Goal: Information Seeking & Learning: Learn about a topic

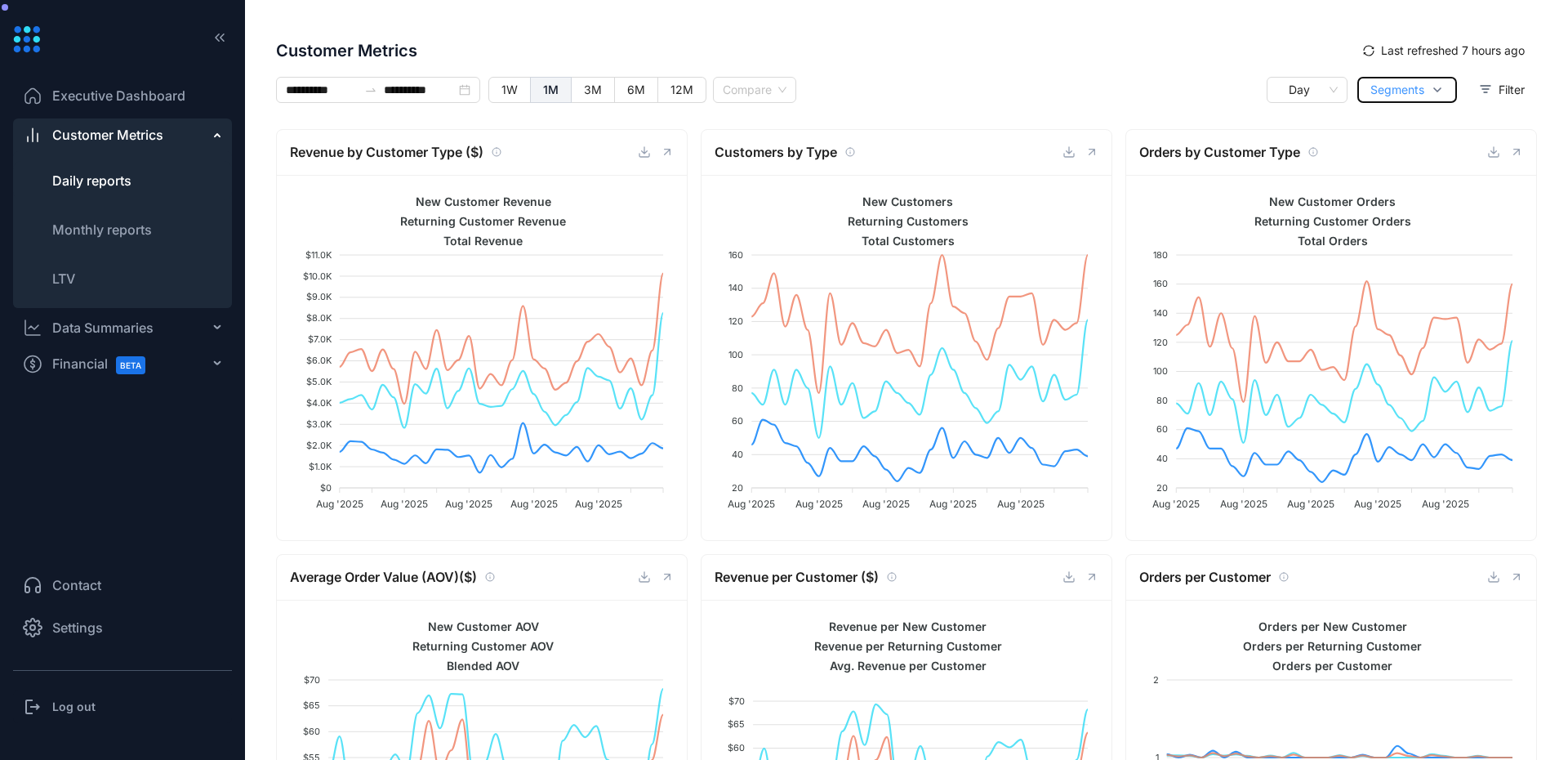
click at [1430, 78] on button "Segments" at bounding box center [1407, 90] width 100 height 26
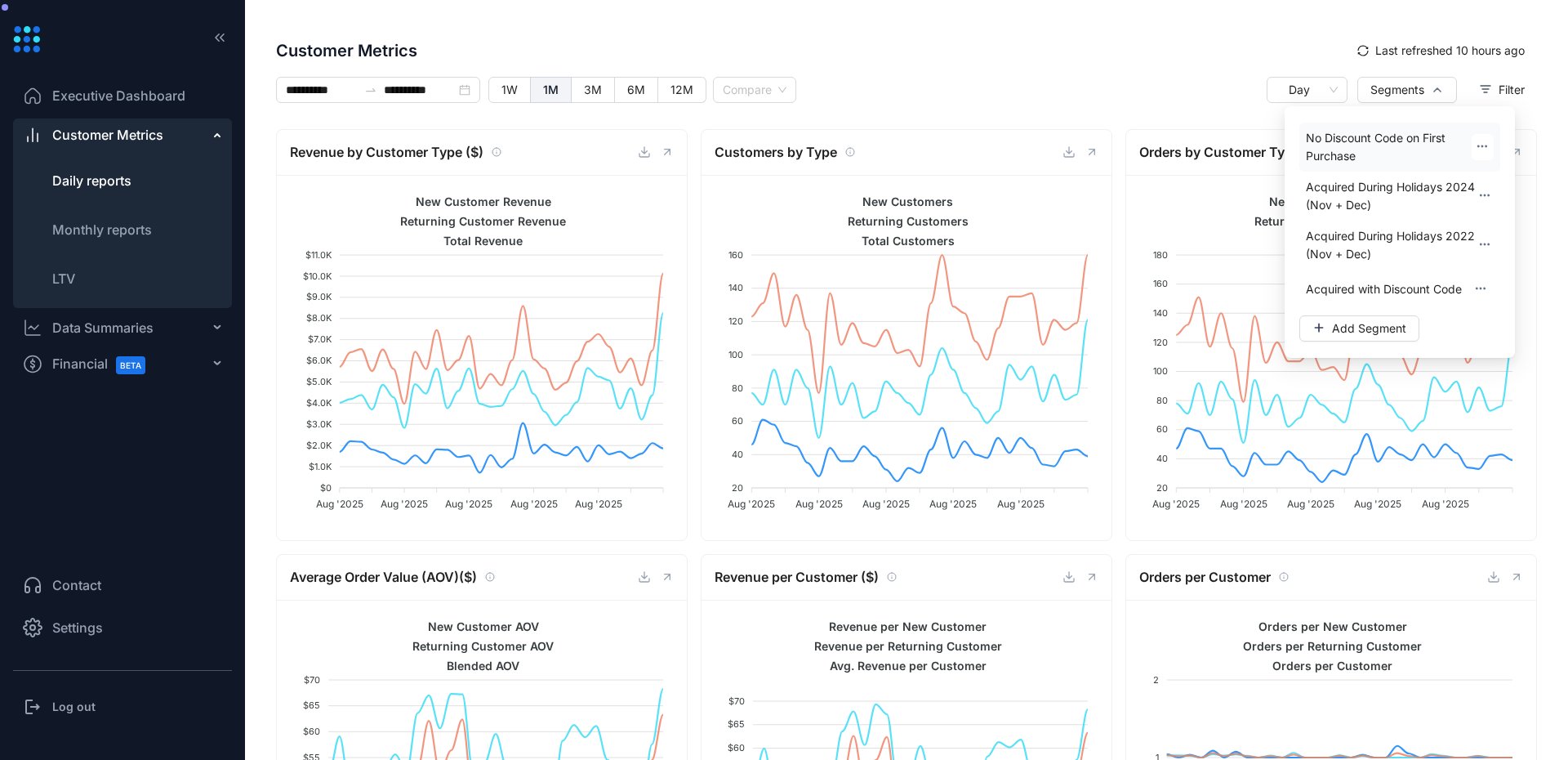
click at [1489, 141] on icon "button" at bounding box center [1483, 146] width 13 height 13
click at [1473, 195] on span "Edit" at bounding box center [1475, 193] width 20 height 17
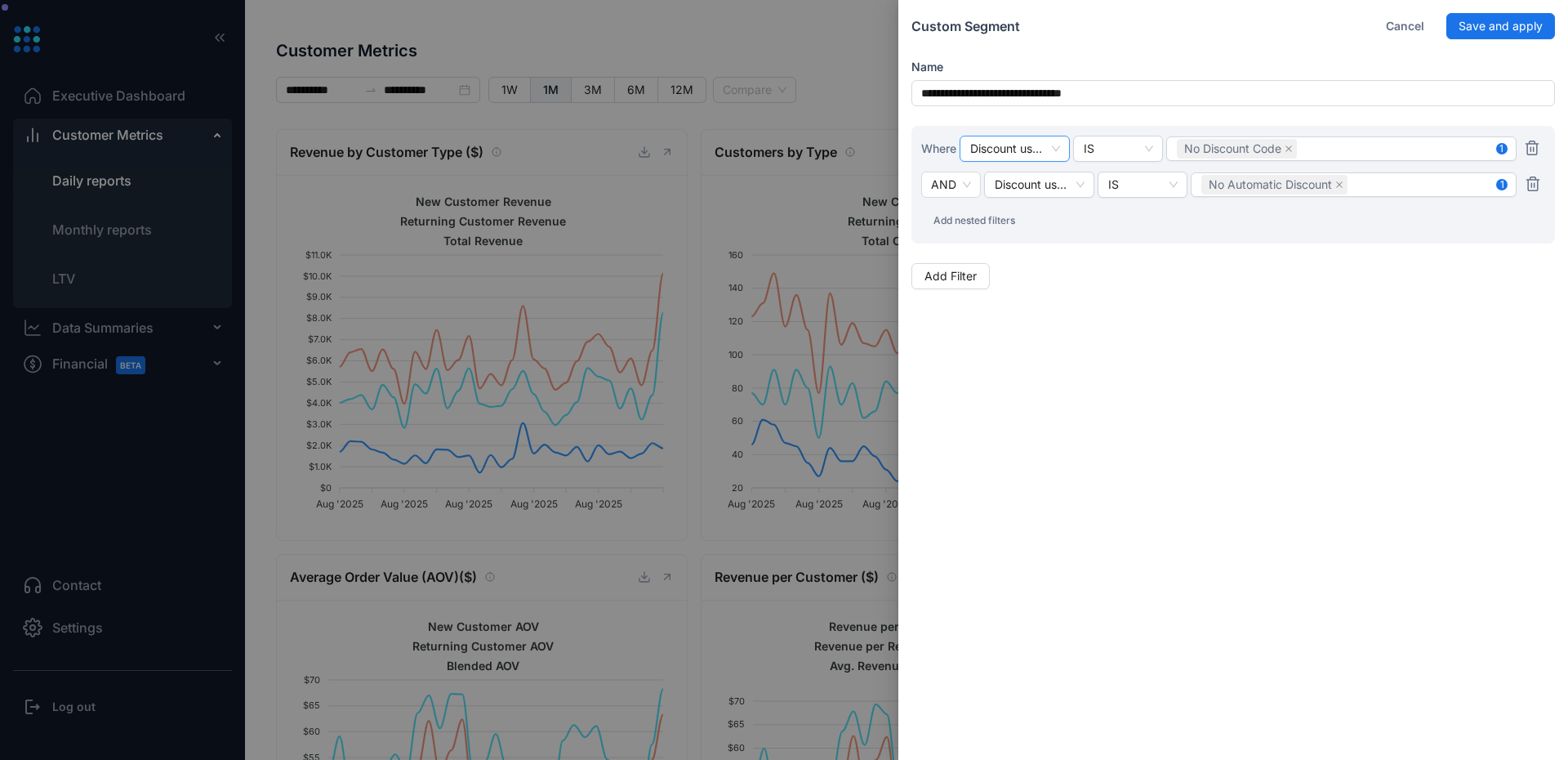
click at [1052, 147] on span "Discount used on first purchase" at bounding box center [1015, 148] width 89 height 24
click at [1445, 573] on div "**********" at bounding box center [1233, 380] width 669 height 760
click at [1417, 148] on div "No Discount Code" at bounding box center [1341, 148] width 329 height 23
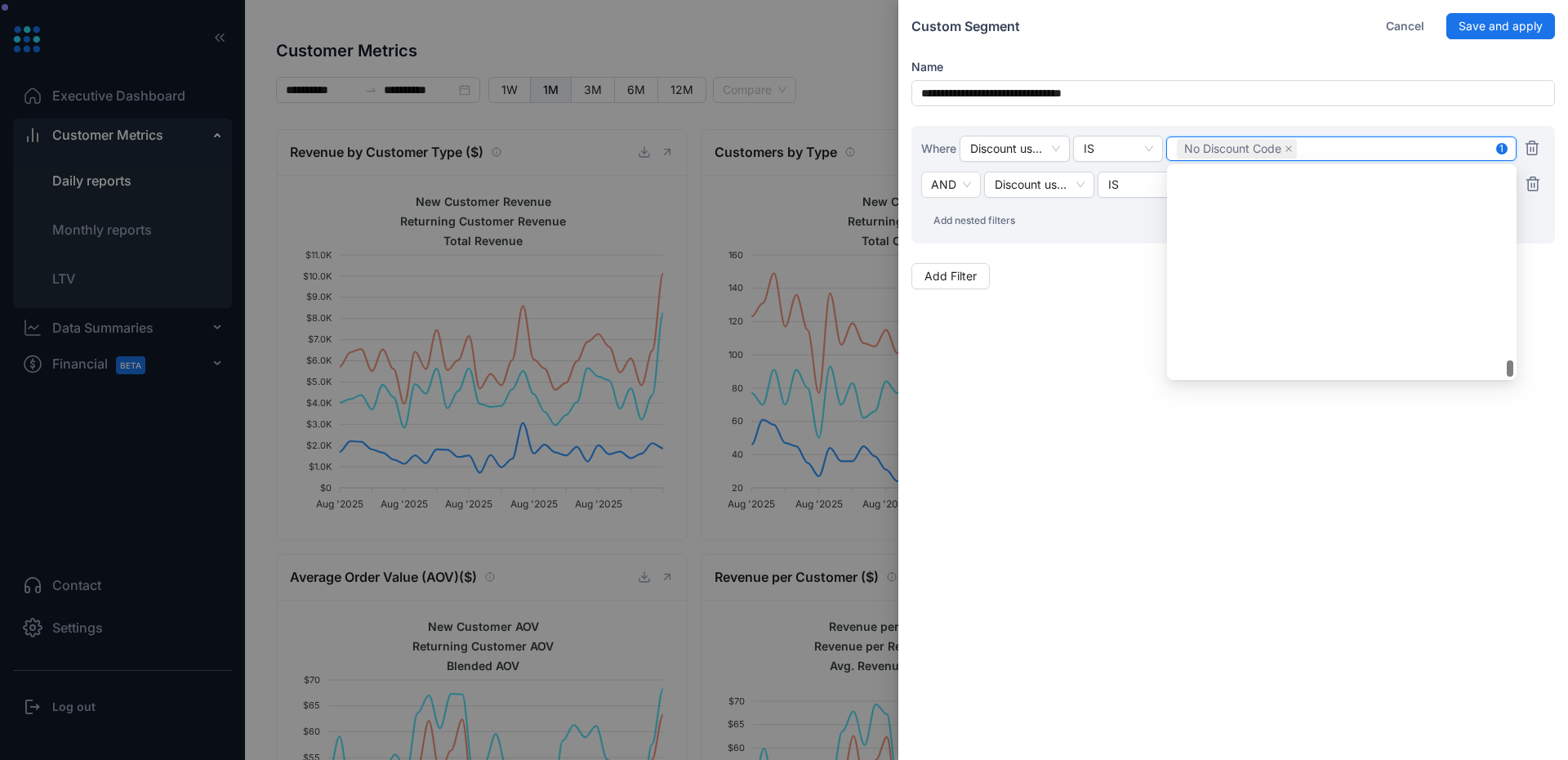
scroll to position [317618, 0]
drag, startPoint x: 1510, startPoint y: 180, endPoint x: 1480, endPoint y: 383, distance: 205.2
click at [1480, 383] on body "**********" at bounding box center [784, 444] width 1568 height 889
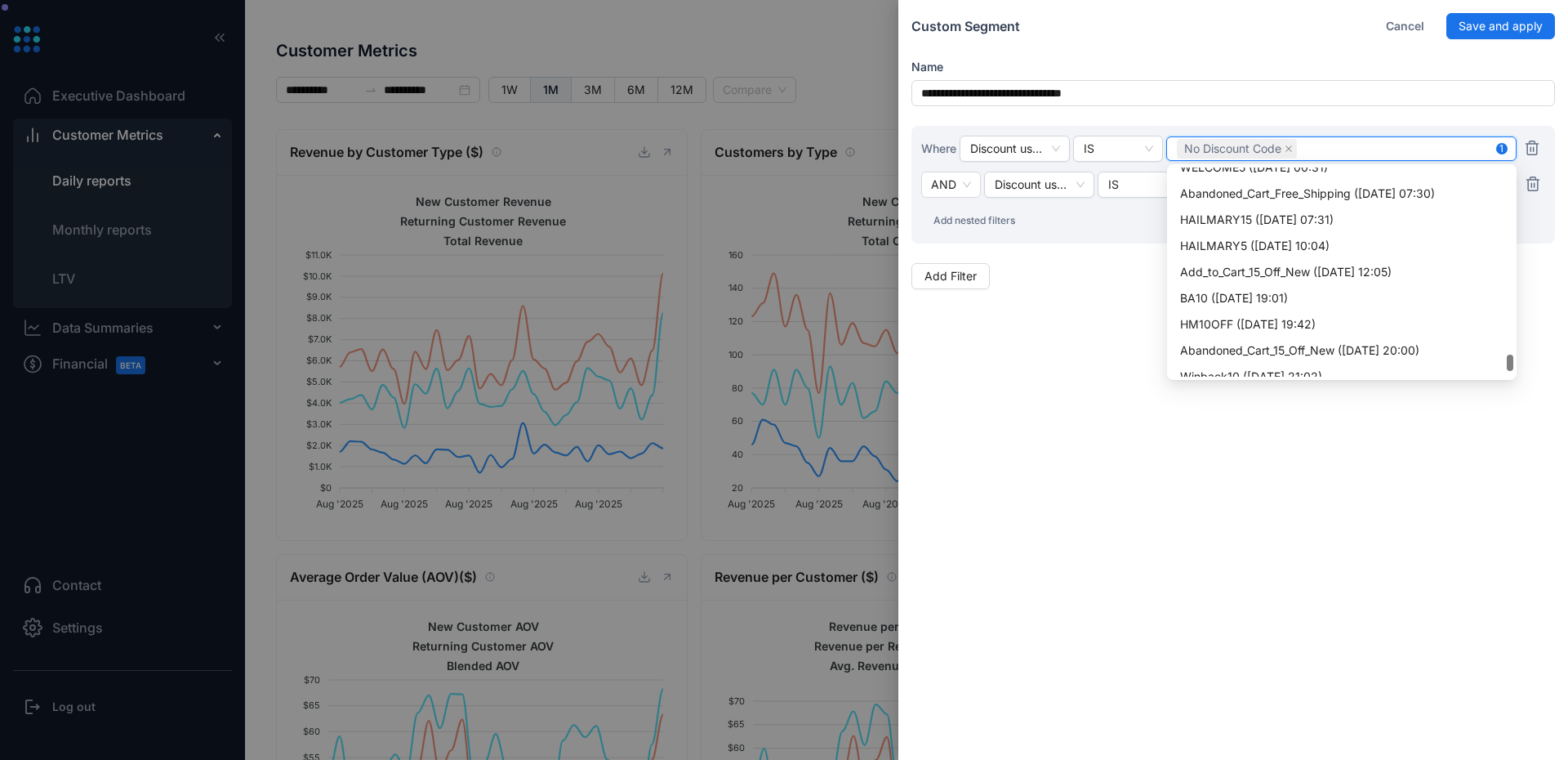
scroll to position [307618, 0]
click at [841, 50] on div at bounding box center [784, 380] width 1568 height 760
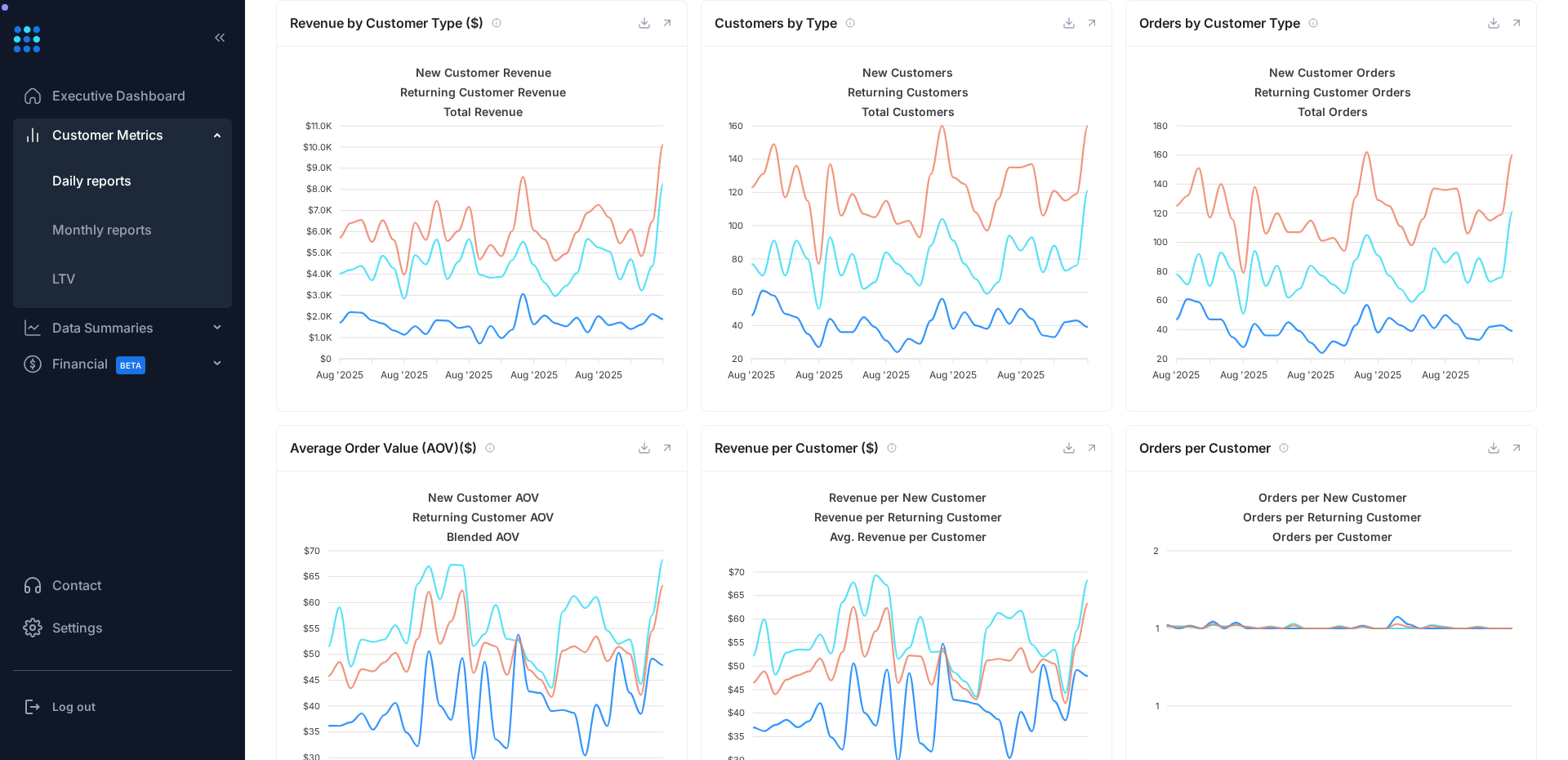
scroll to position [0, 0]
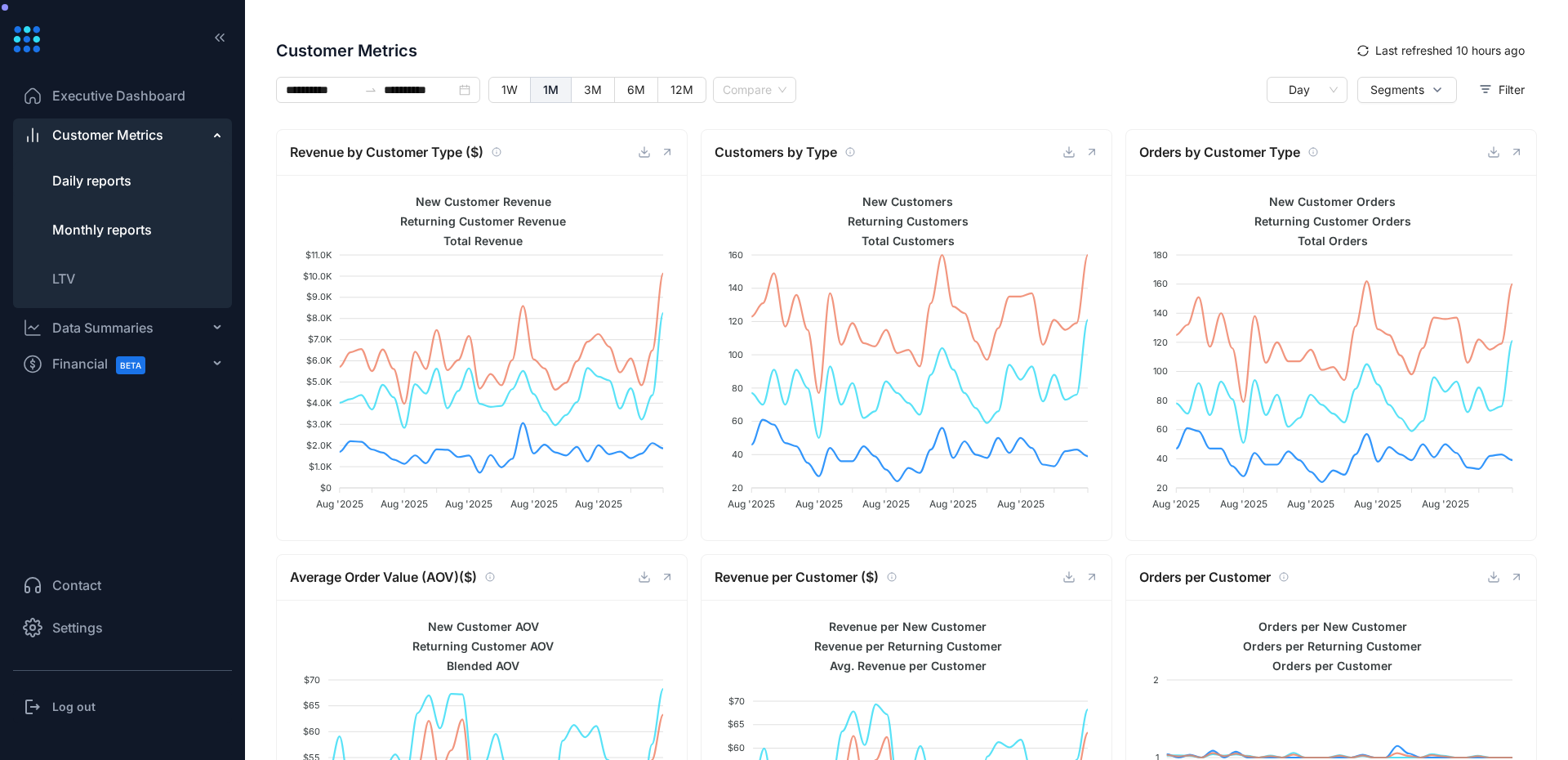
click at [57, 219] on li "Monthly reports" at bounding box center [123, 229] width 219 height 39
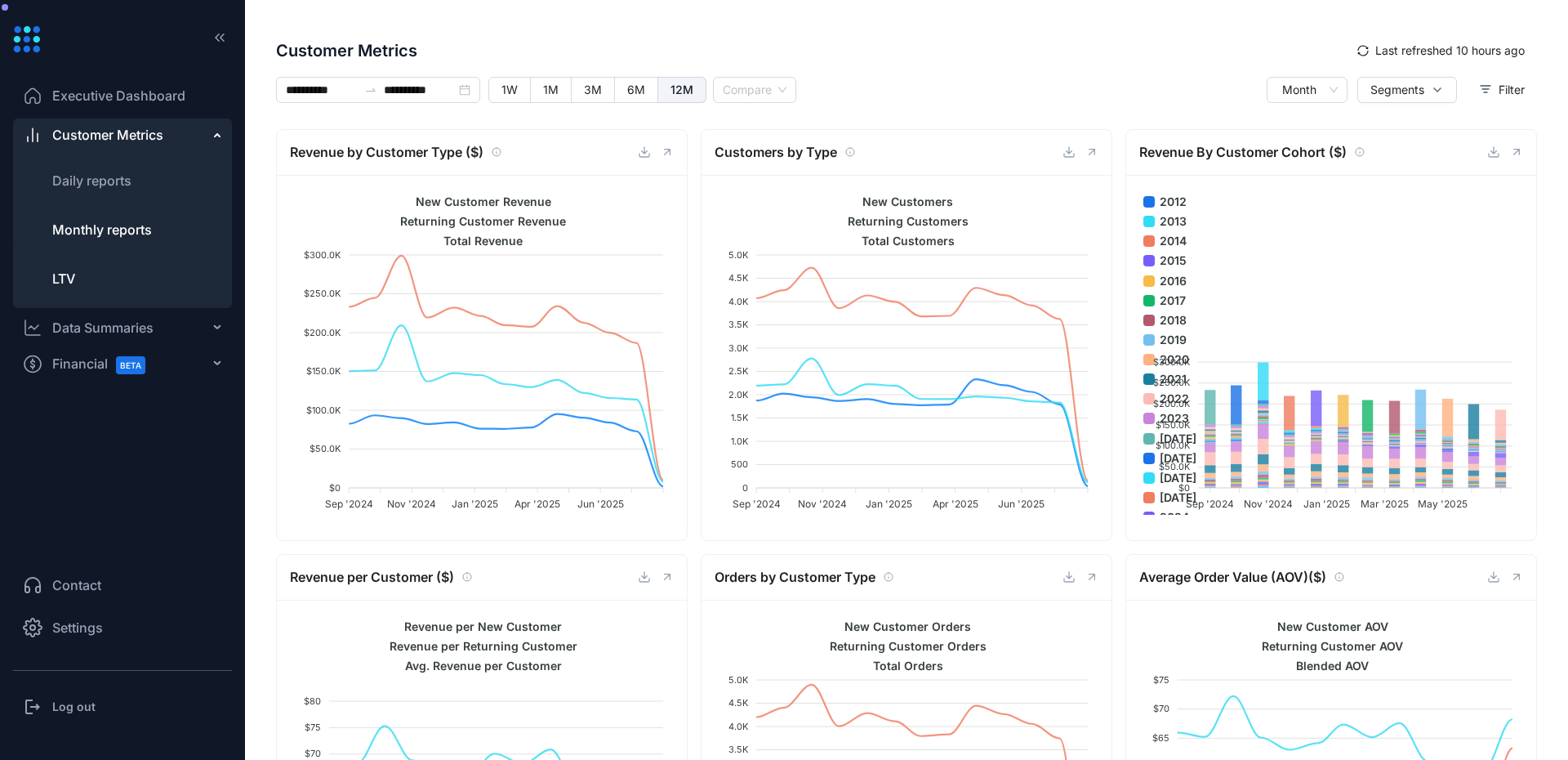
click at [65, 287] on span "LTV" at bounding box center [63, 278] width 23 height 19
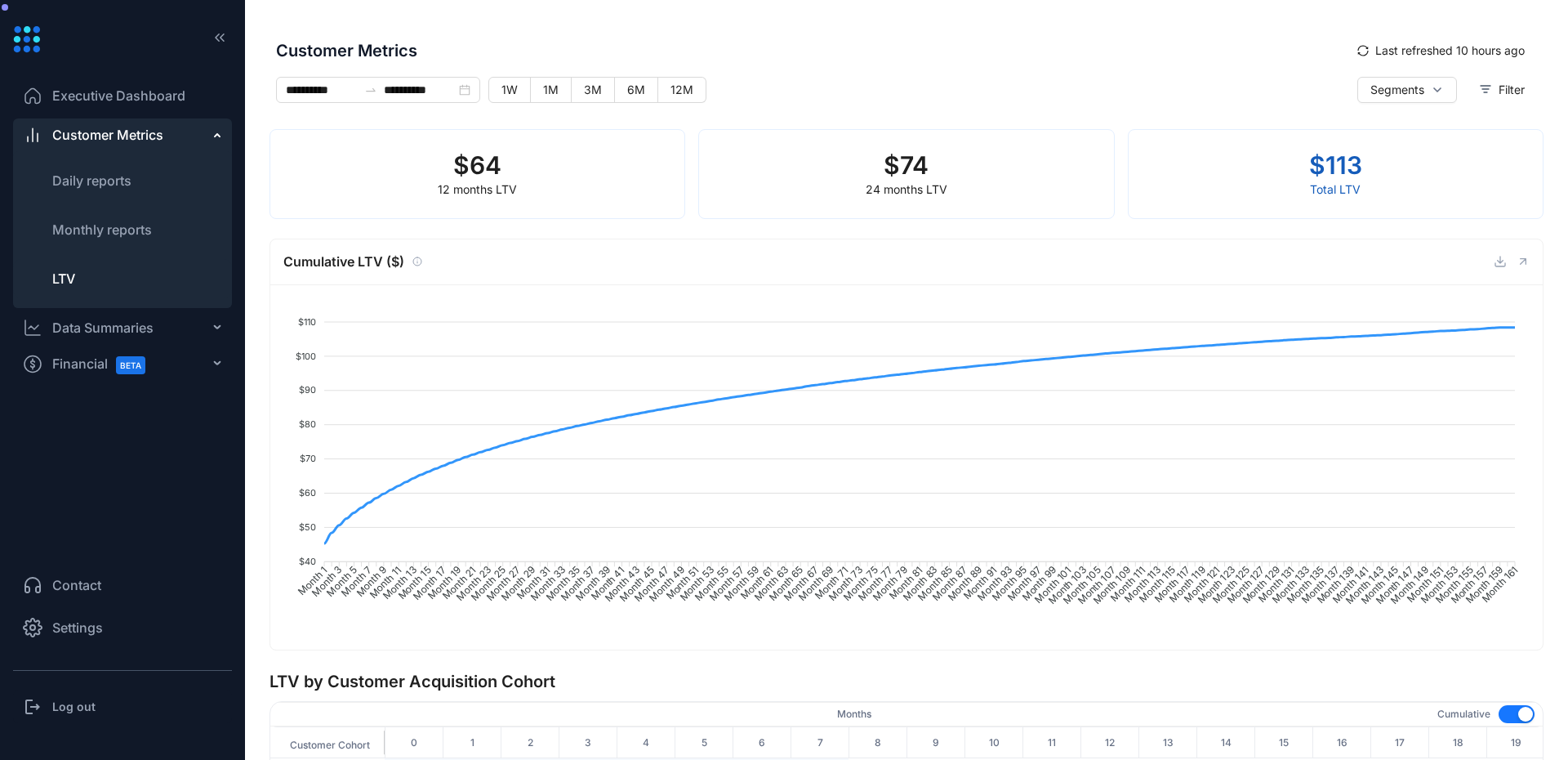
type input "**********"
click at [1371, 85] on span "Segments" at bounding box center [1397, 90] width 54 height 18
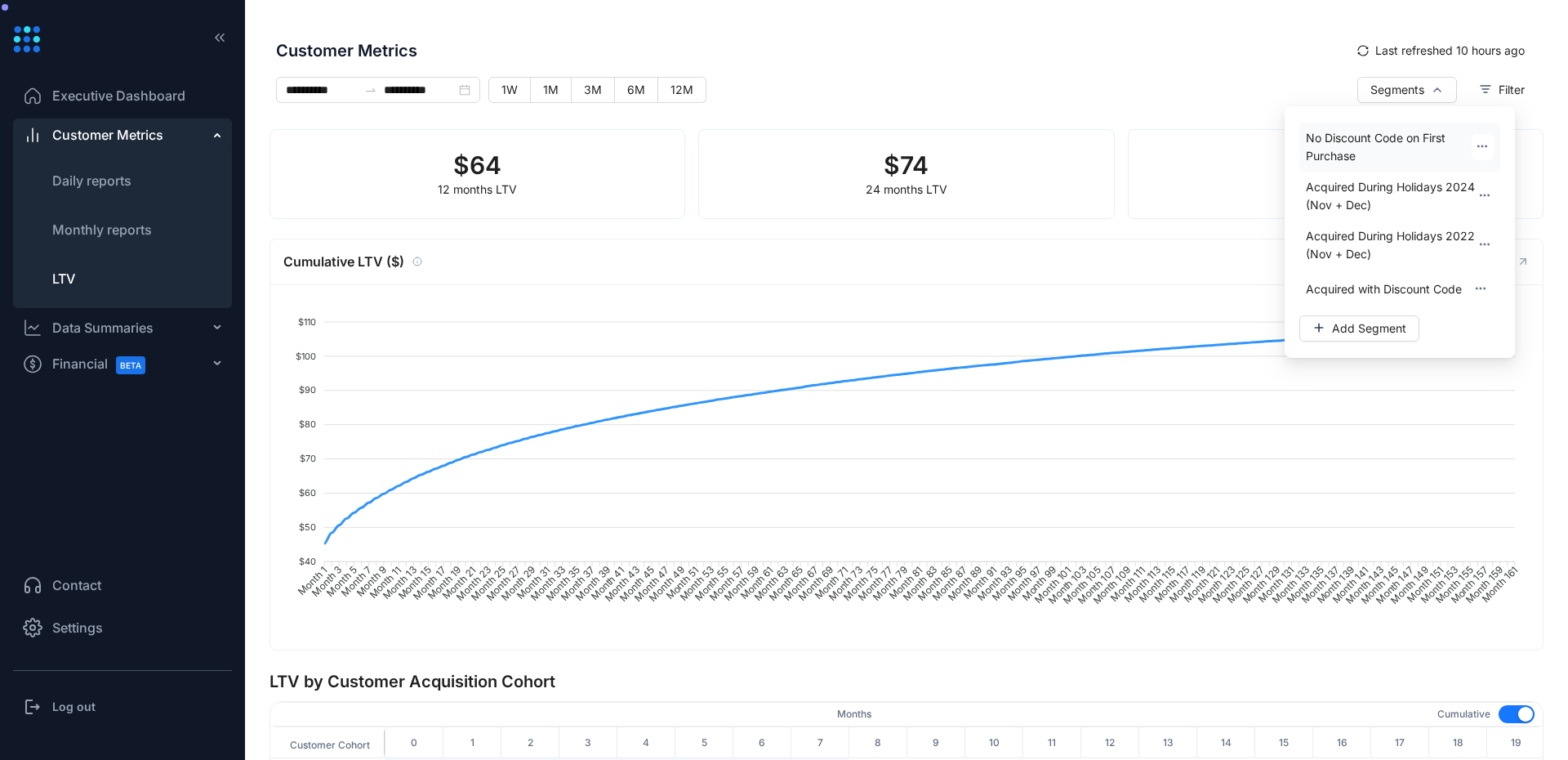
click at [1356, 150] on span "No Discount Code on First Purchase" at bounding box center [1389, 146] width 166 height 36
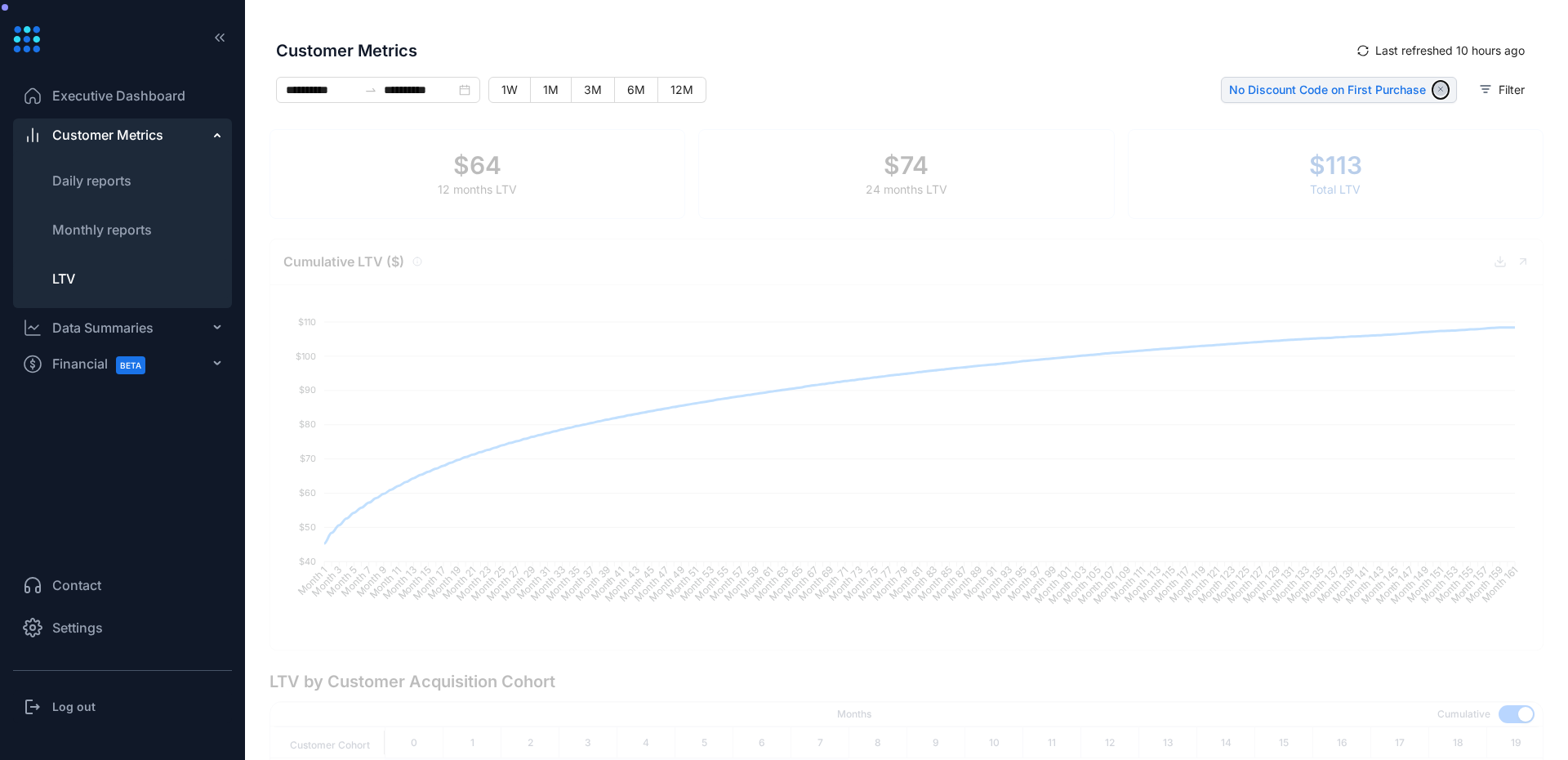
click at [1438, 87] on icon "button" at bounding box center [1440, 89] width 4 height 4
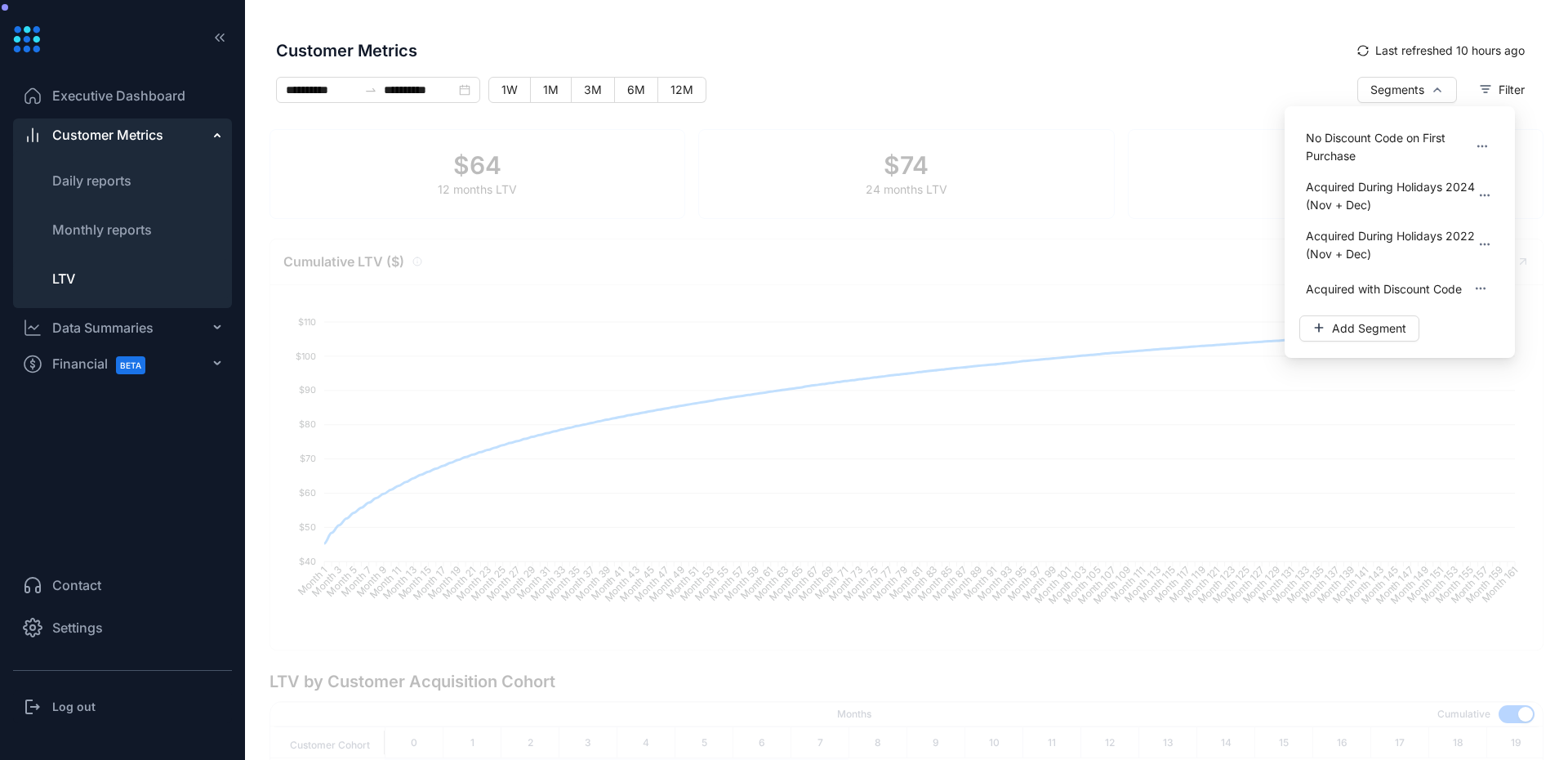
click at [1089, 84] on div "**********" at bounding box center [696, 96] width 840 height 39
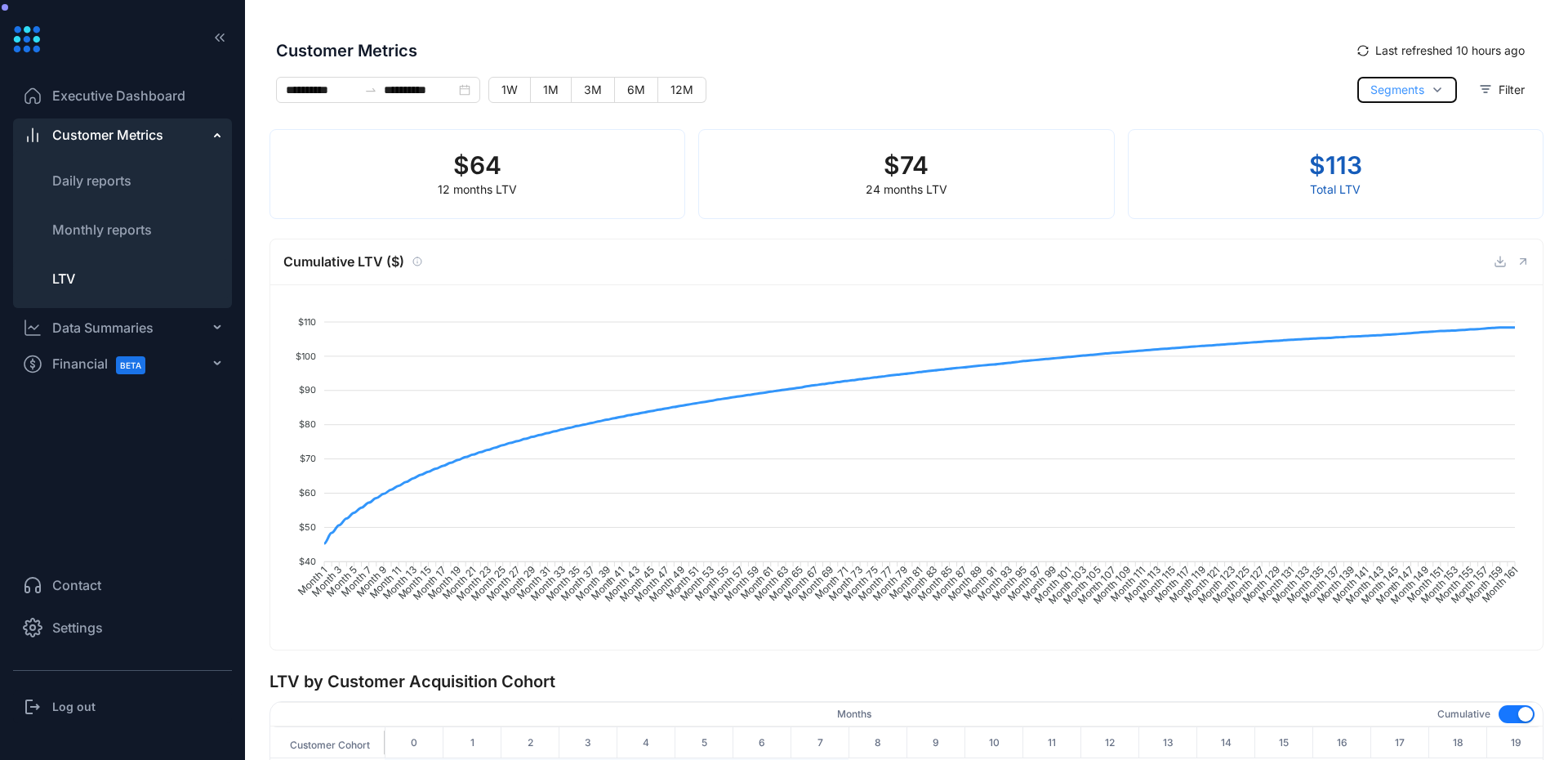
click at [1410, 84] on span "Segments" at bounding box center [1397, 90] width 54 height 18
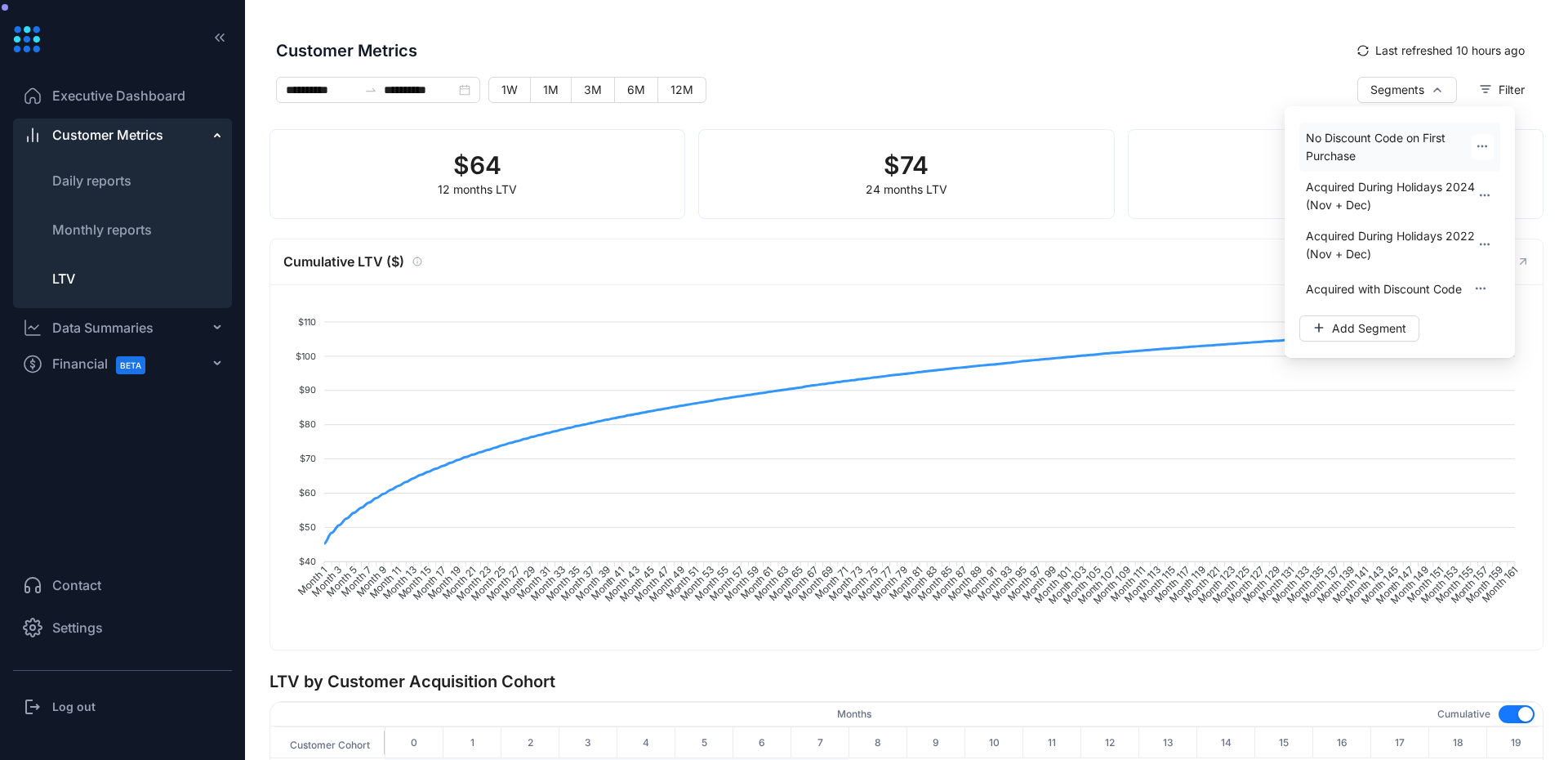
click at [1350, 154] on span "No Discount Code on First Purchase" at bounding box center [1389, 146] width 166 height 36
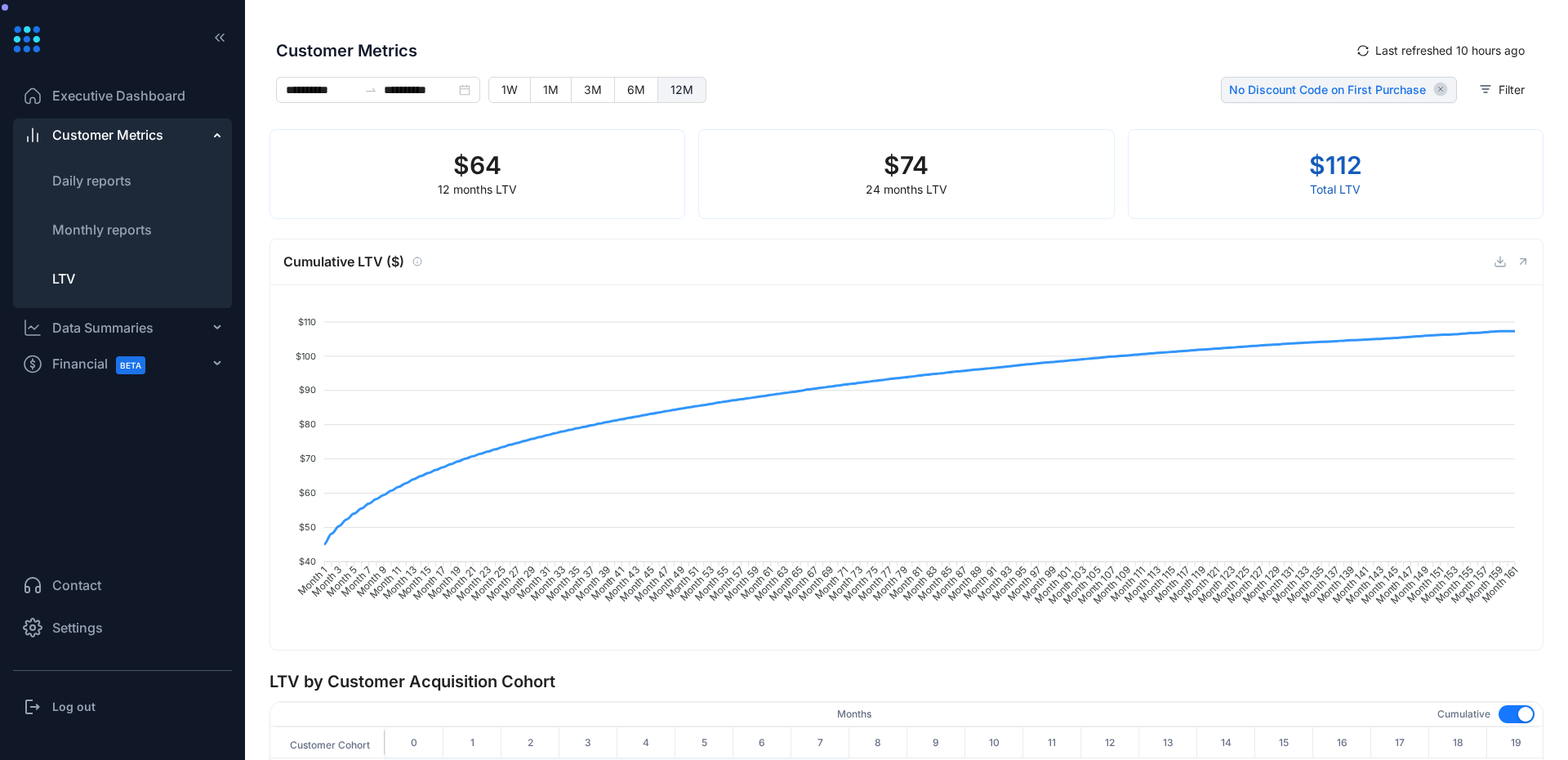
click at [680, 89] on span "12M" at bounding box center [681, 90] width 23 height 14
type input "**********"
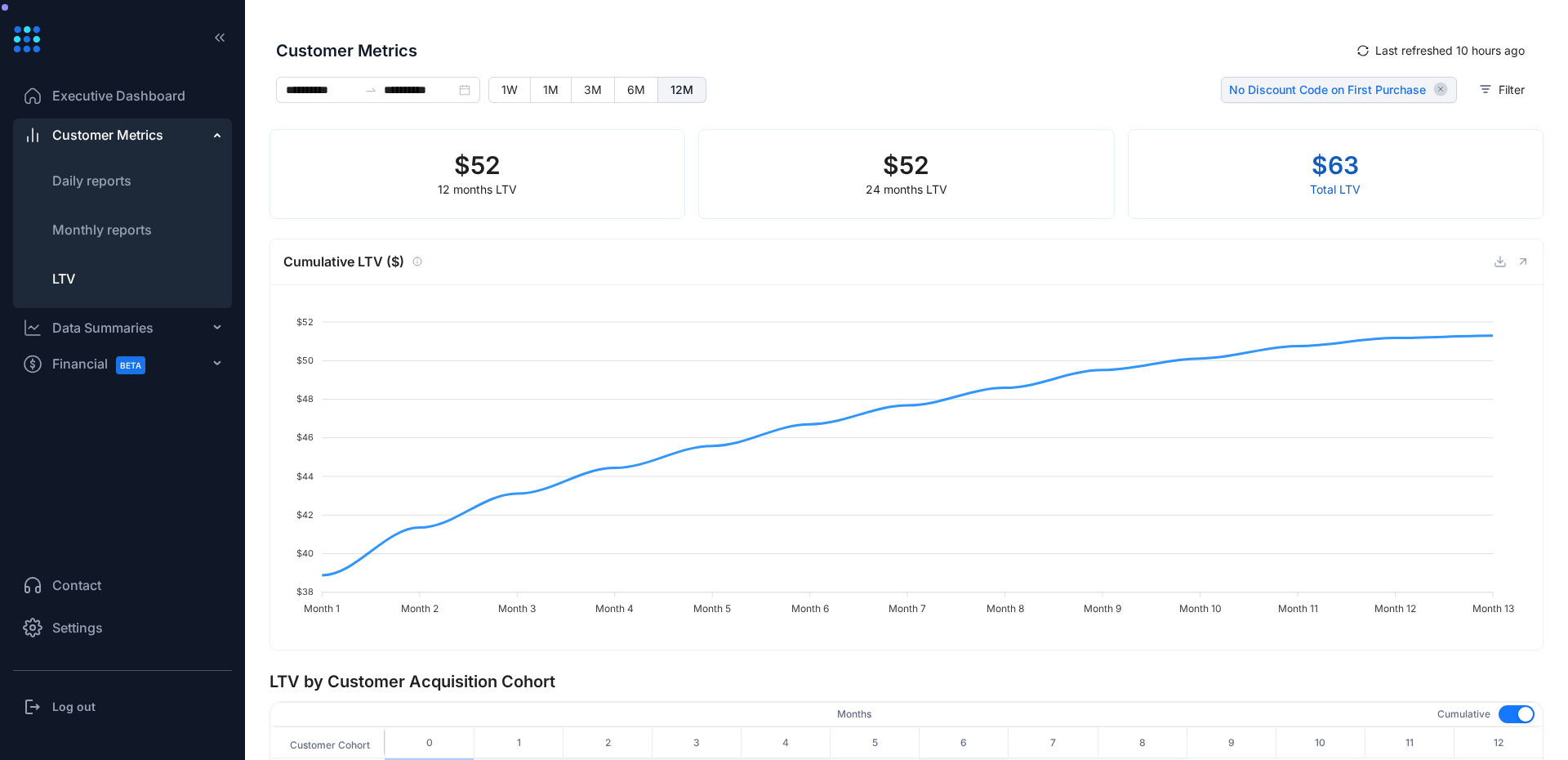
click at [1327, 89] on span "No Discount Code on First Purchase" at bounding box center [1327, 90] width 197 height 17
click at [1395, 95] on span "No Discount Code on First Purchase" at bounding box center [1327, 90] width 197 height 17
click at [1479, 91] on icon "button" at bounding box center [1486, 90] width 13 height 13
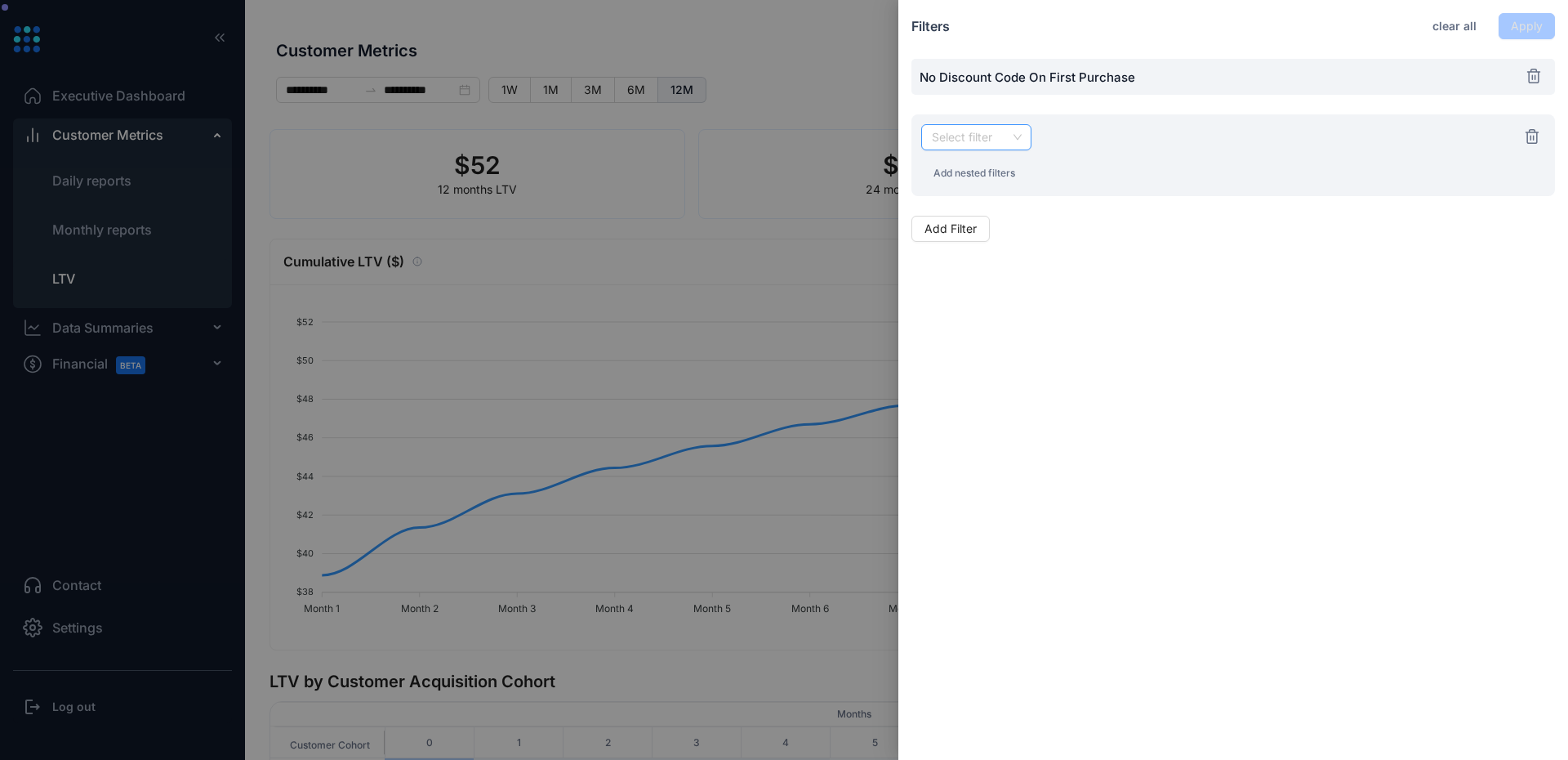
click at [987, 128] on input "search" at bounding box center [976, 136] width 90 height 24
click at [1054, 526] on div "Filters clear all Apply No Discount Code on First Purchase Select filter Add ne…" at bounding box center [1233, 380] width 669 height 760
drag, startPoint x: 921, startPoint y: 80, endPoint x: 1124, endPoint y: 78, distance: 203.0
click at [1123, 78] on div "No Discount Code on First Purchase" at bounding box center [1232, 76] width 643 height 36
click at [1153, 74] on div "No Discount Code on First Purchase" at bounding box center [1232, 76] width 643 height 36
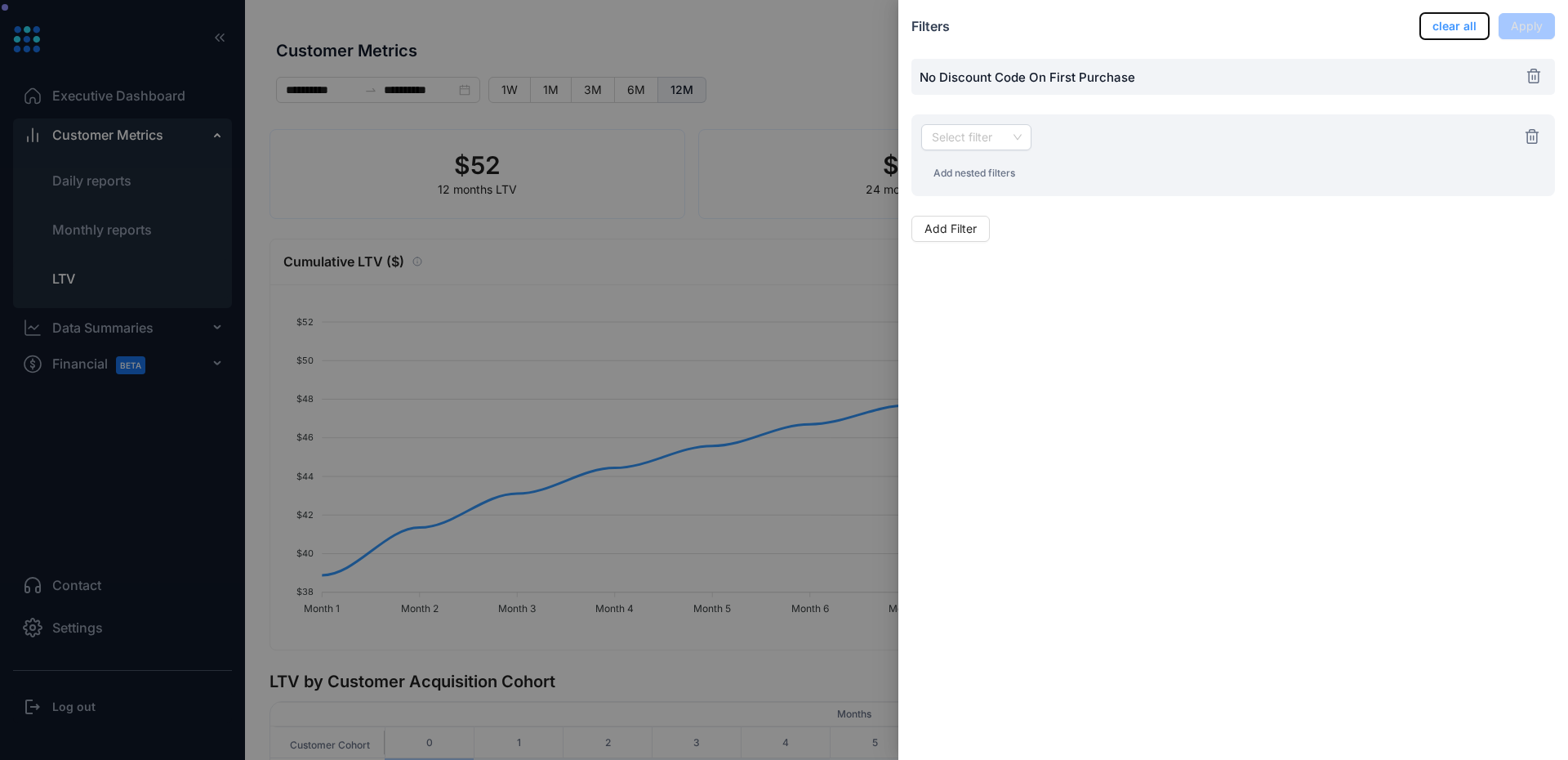
click at [1448, 29] on span "clear all" at bounding box center [1454, 26] width 44 height 17
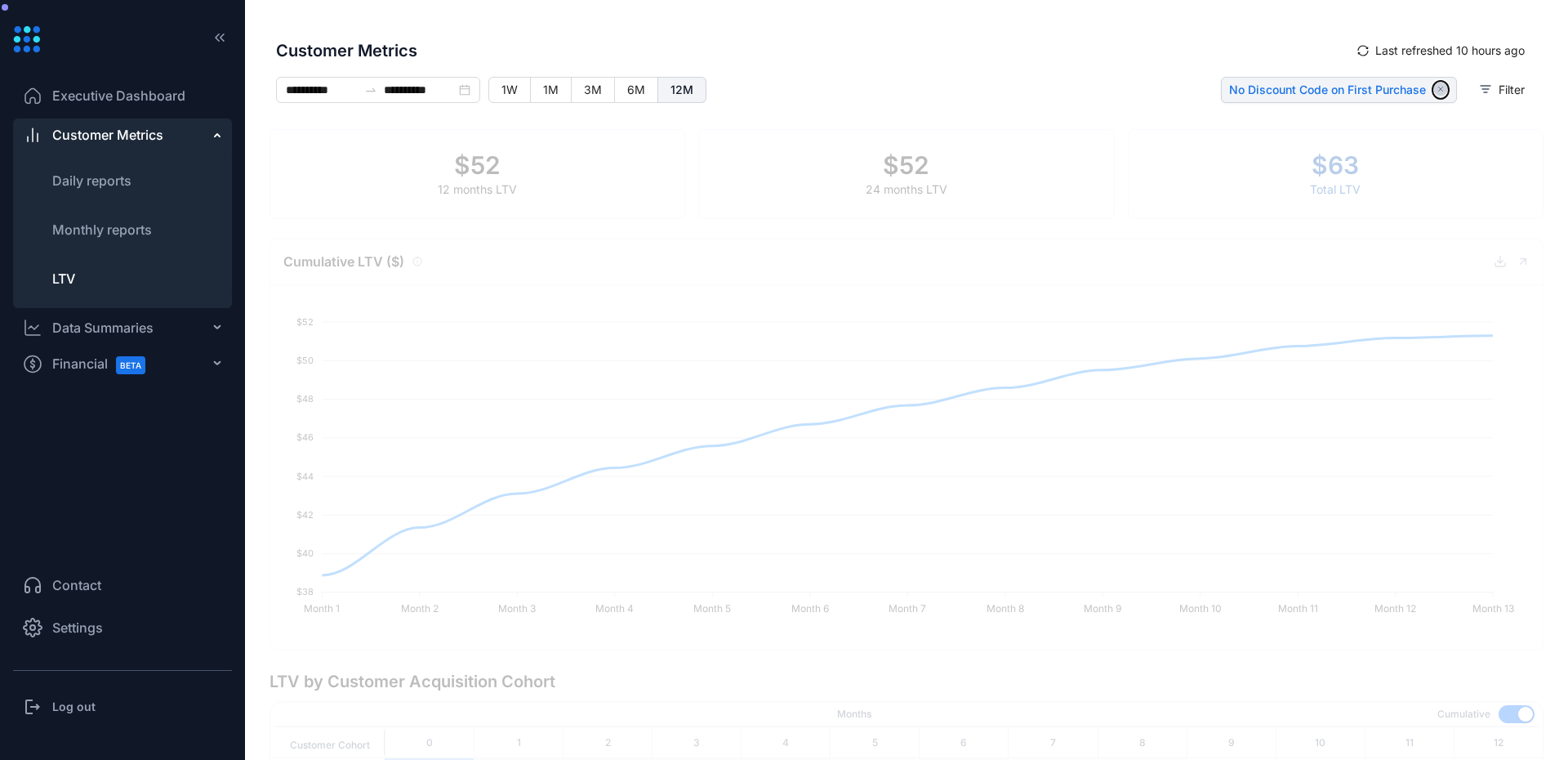
click at [1438, 88] on icon "button" at bounding box center [1440, 89] width 4 height 4
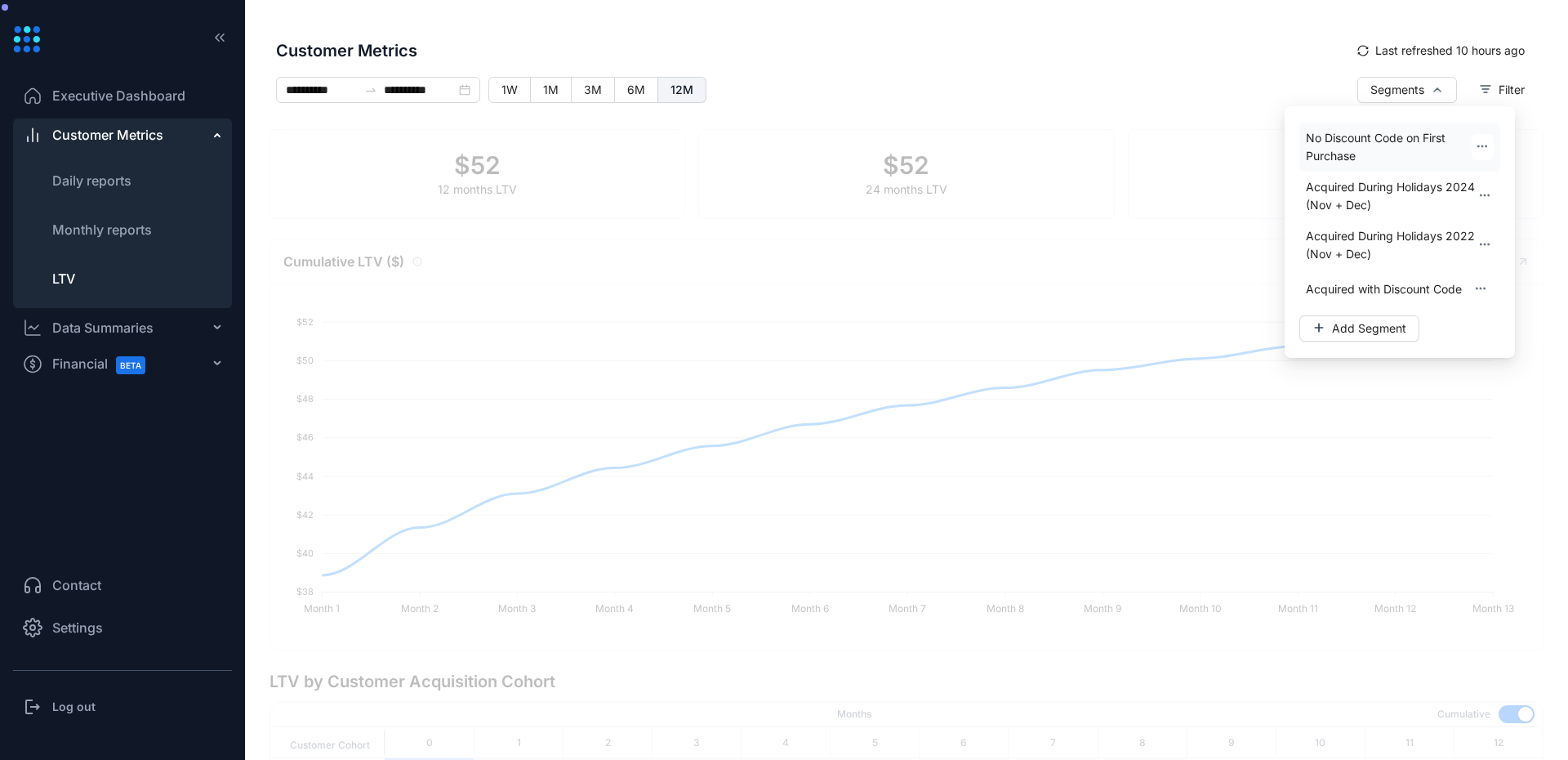
click at [1483, 145] on icon "button" at bounding box center [1483, 146] width 13 height 13
click at [1478, 198] on span "Edit" at bounding box center [1475, 193] width 20 height 17
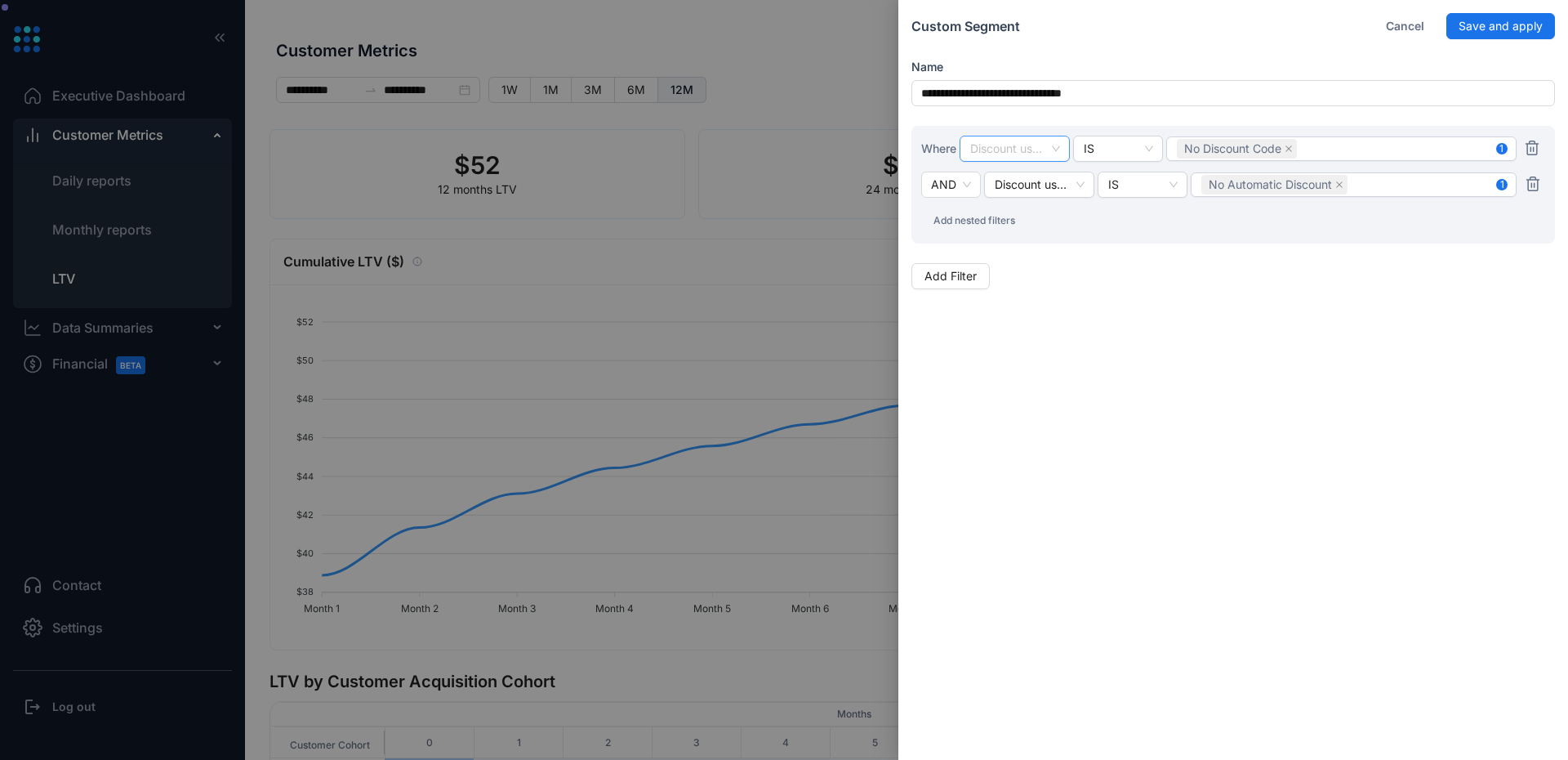
click at [1063, 145] on div "Discount used on first purchase" at bounding box center [1015, 148] width 110 height 26
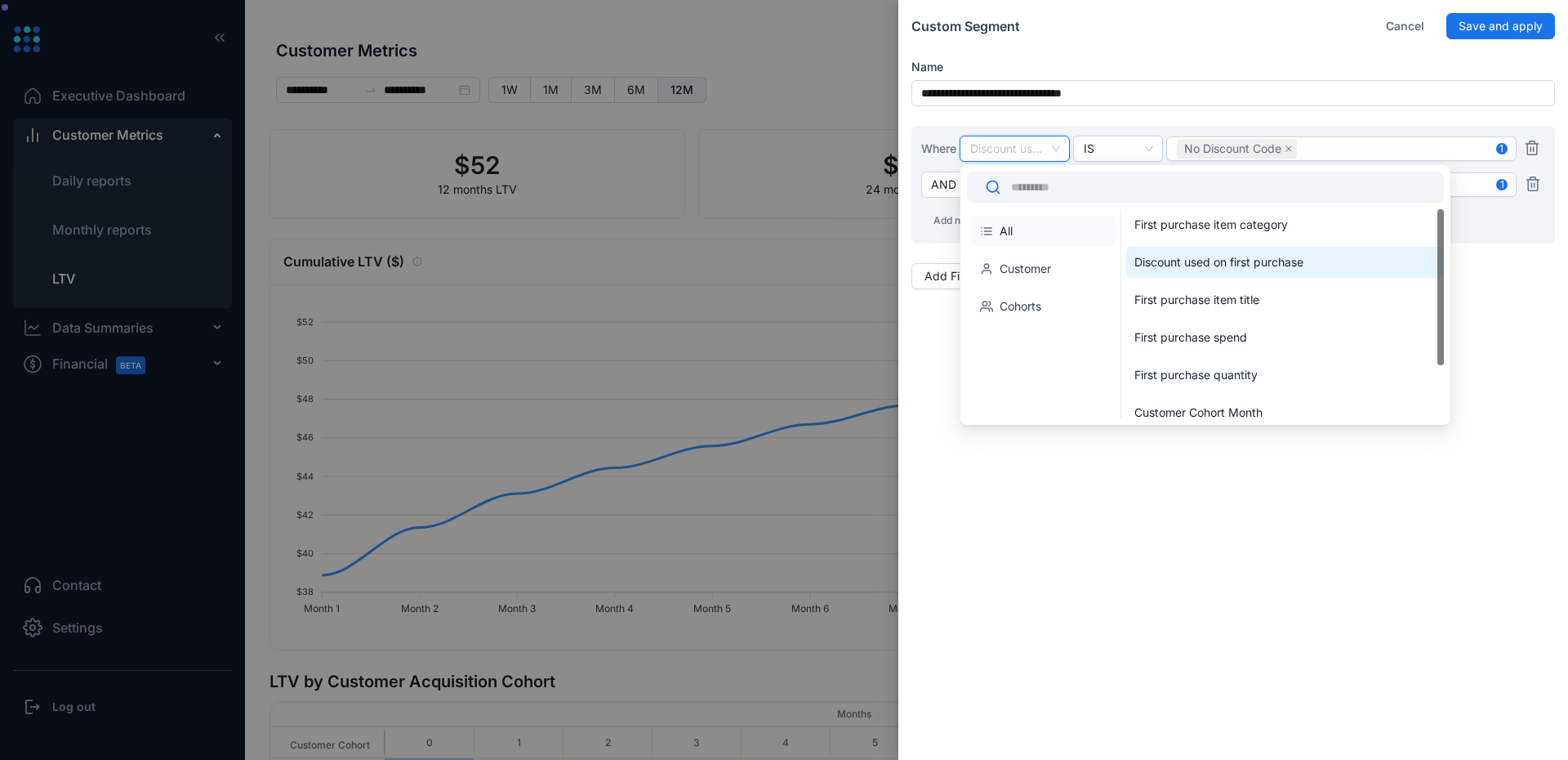
click at [1187, 112] on div "**********" at bounding box center [1233, 151] width 669 height 302
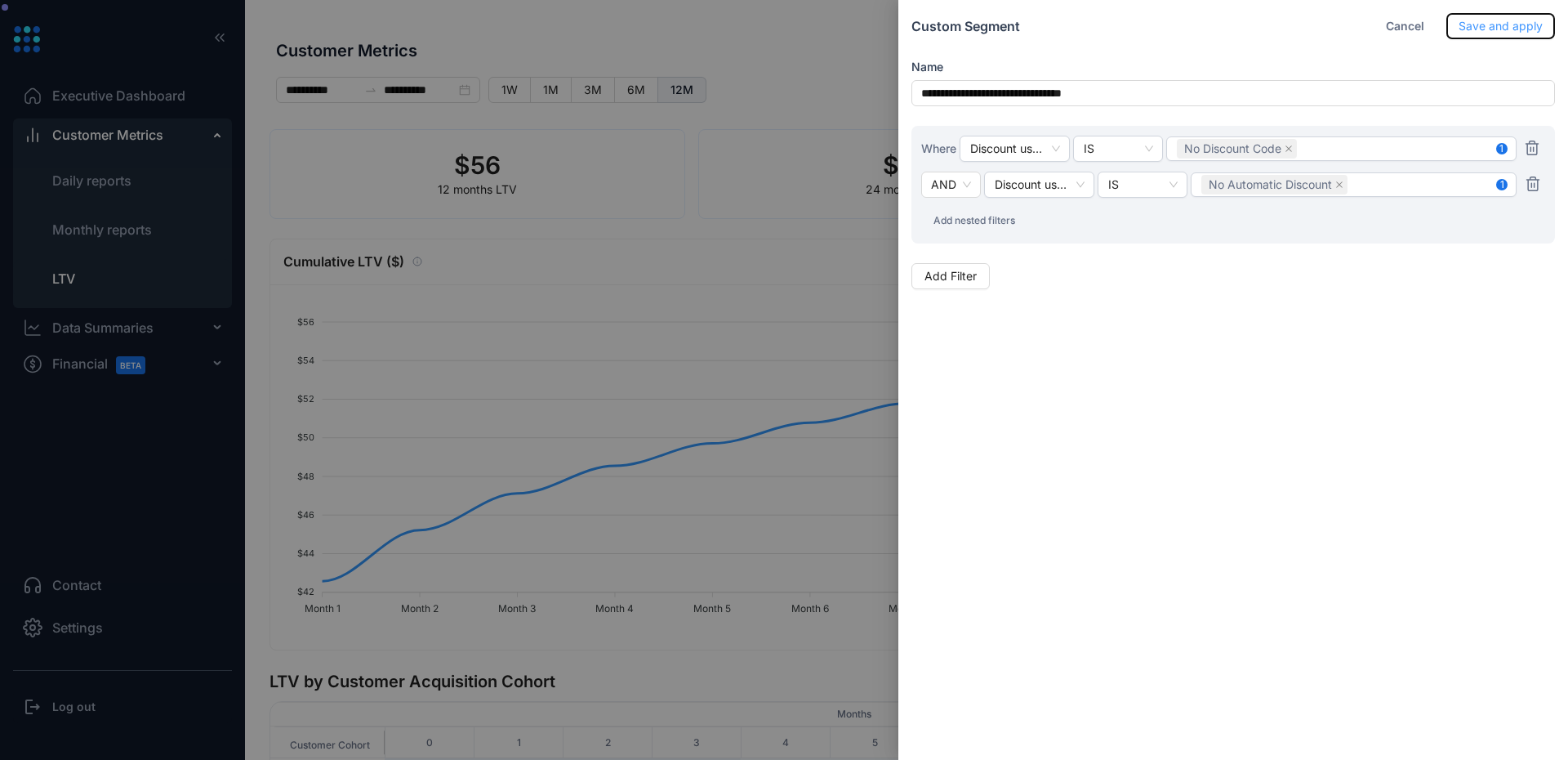
click at [1519, 29] on span "Save and apply" at bounding box center [1500, 25] width 85 height 18
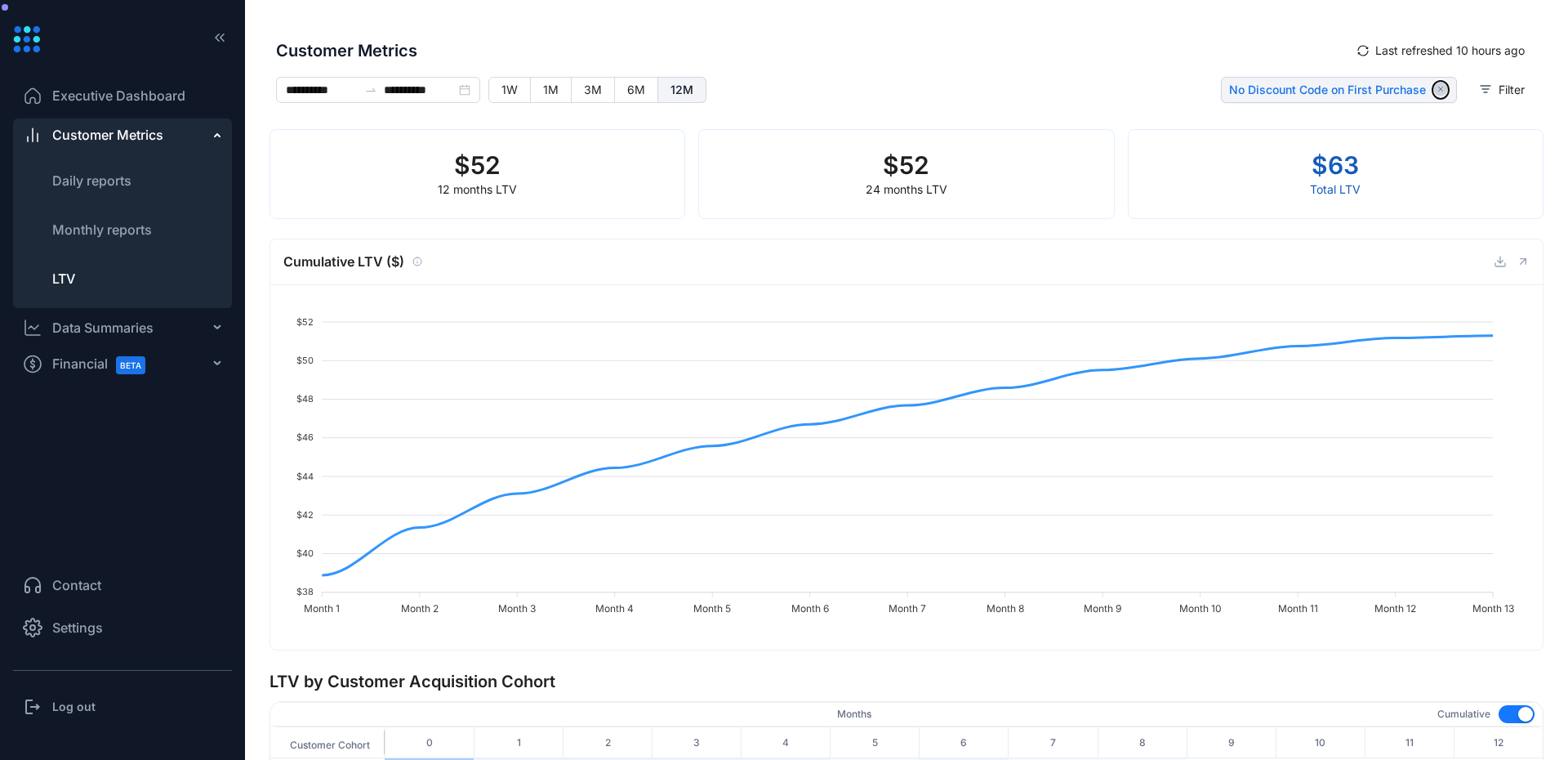
click at [1434, 90] on icon "button" at bounding box center [1441, 90] width 14 height 14
click at [1079, 67] on div "Customer Metrics Last refreshed 10 hours ago" at bounding box center [906, 50] width 1274 height 52
click at [1421, 86] on button "Segments" at bounding box center [1407, 90] width 100 height 26
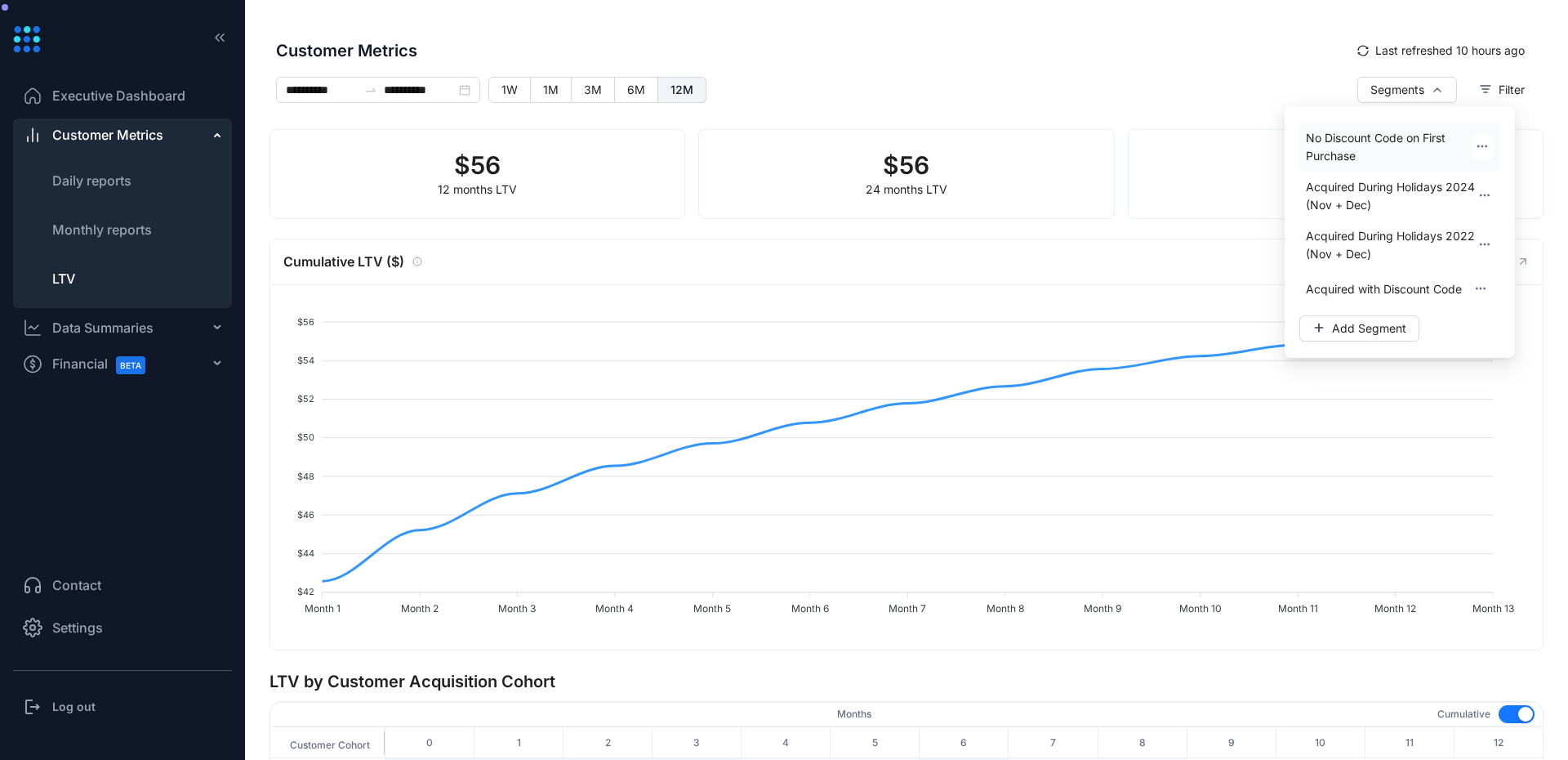
click at [1479, 146] on icon "button" at bounding box center [1478, 146] width 1 height 1
click at [1159, 80] on div "Segments Filter" at bounding box center [1326, 103] width 421 height 52
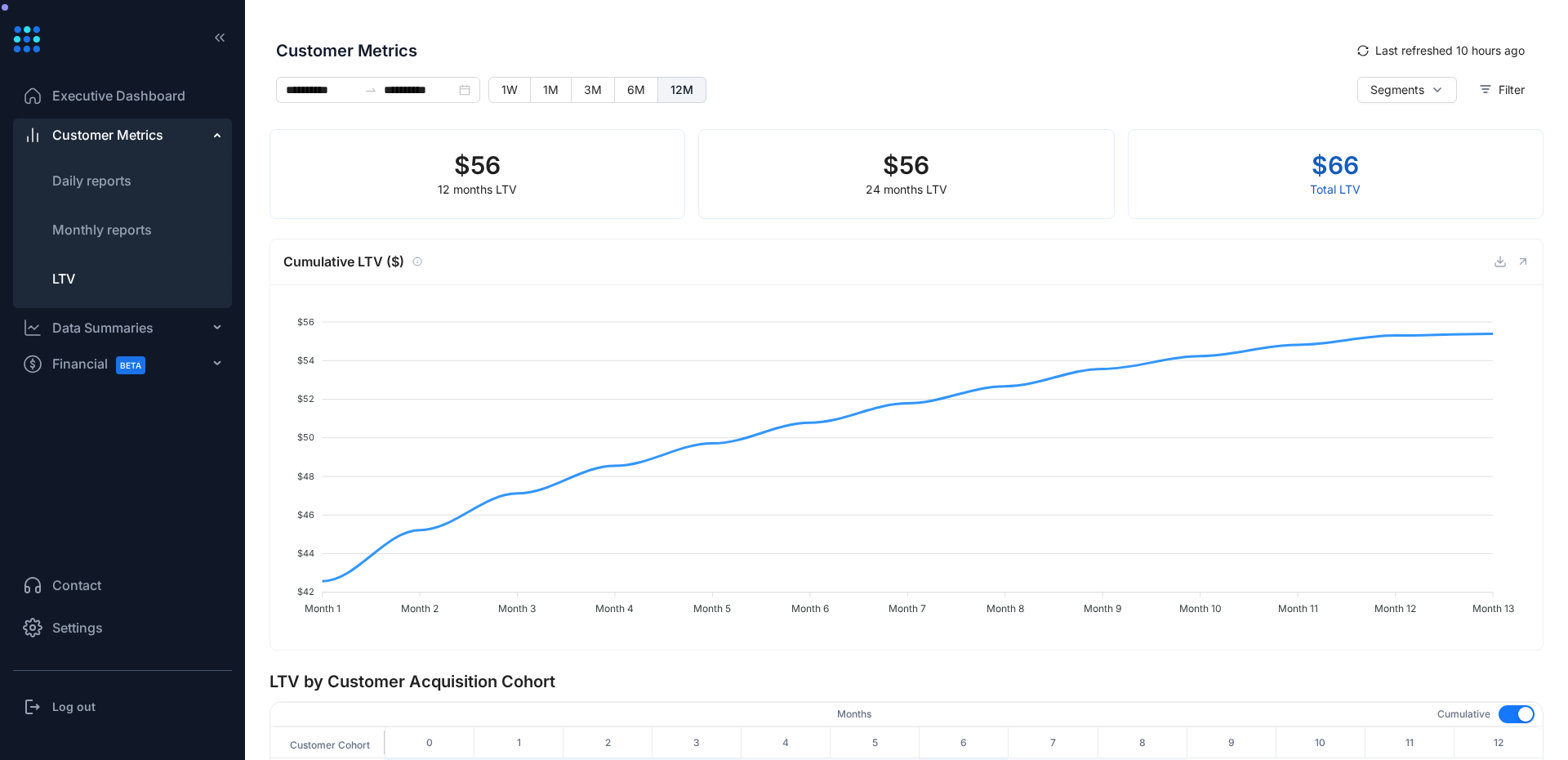
click at [188, 140] on div "Customer Metrics" at bounding box center [123, 135] width 219 height 33
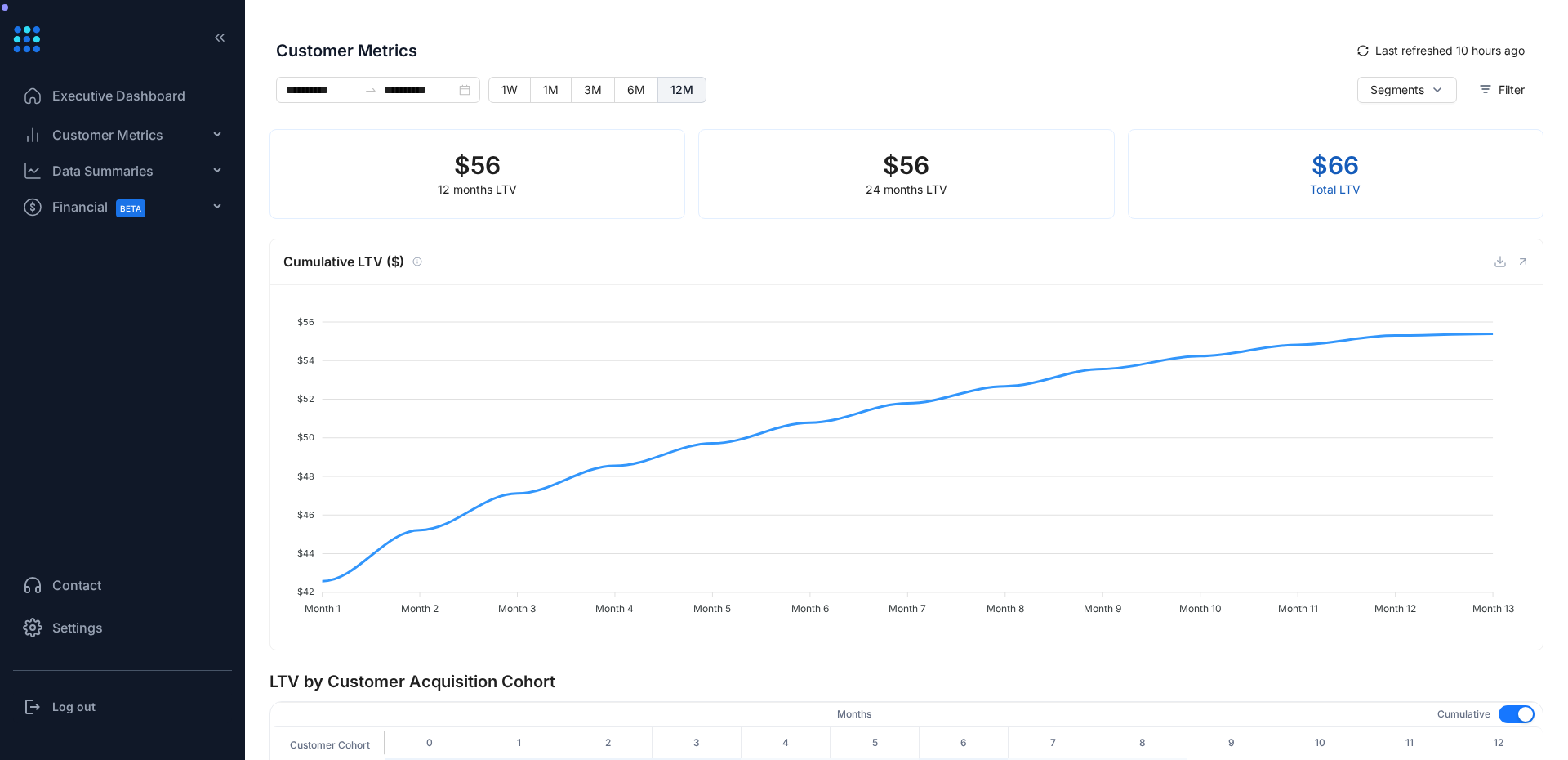
click at [188, 140] on div "Customer Metrics" at bounding box center [123, 135] width 219 height 33
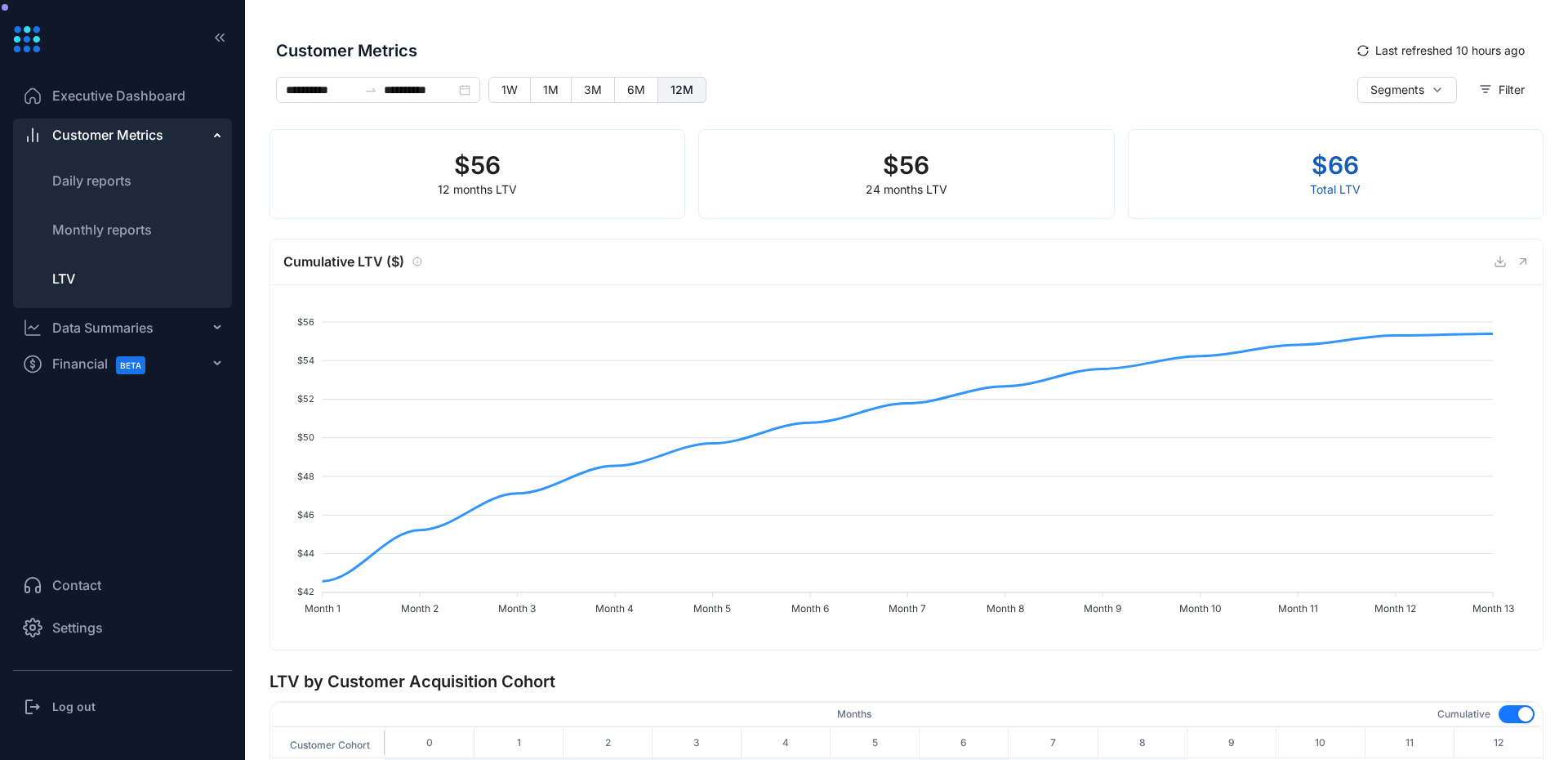
click at [168, 140] on div "Customer Metrics" at bounding box center [123, 135] width 219 height 33
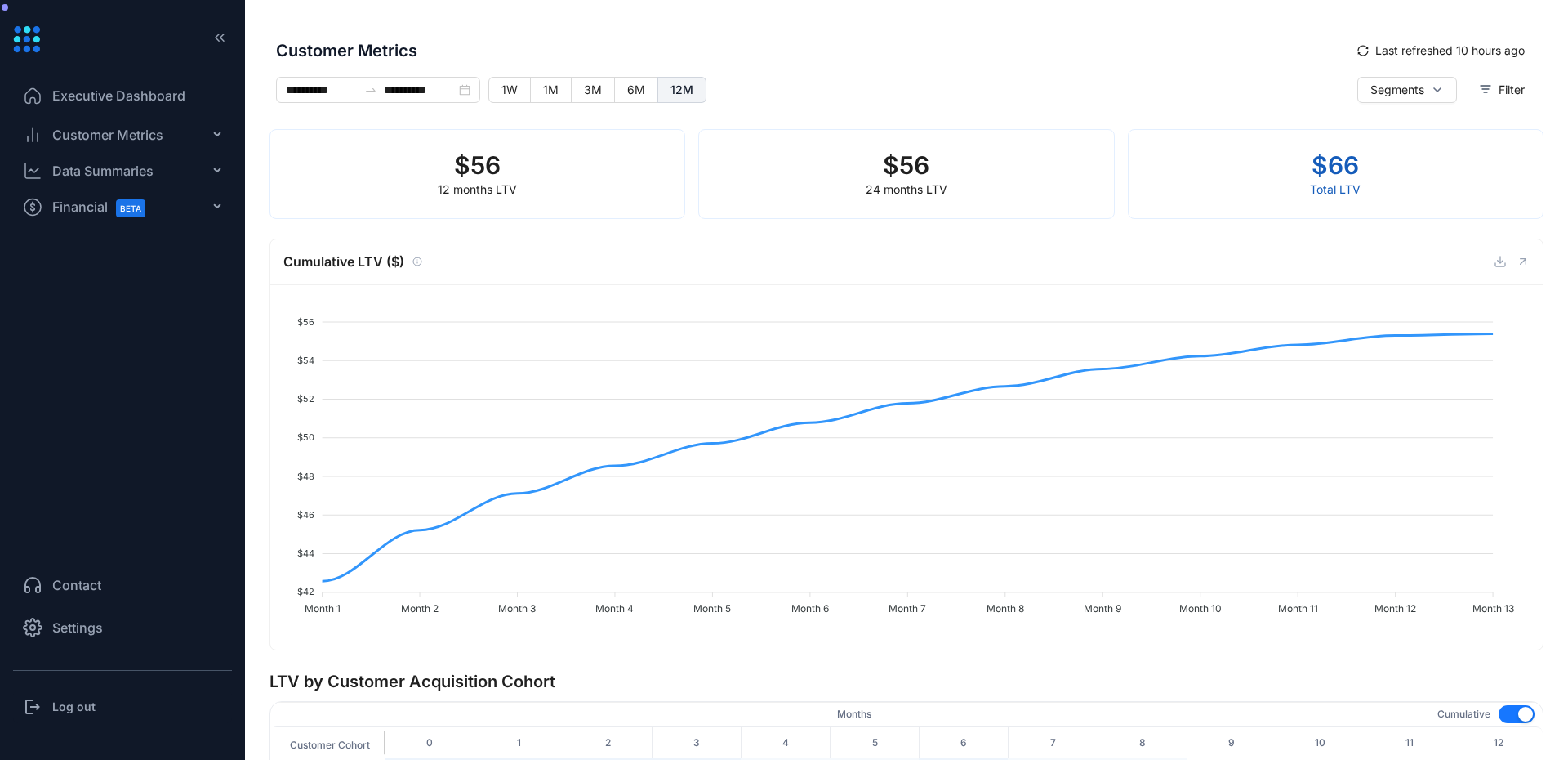
click at [137, 182] on div "Data Summaries" at bounding box center [123, 170] width 219 height 33
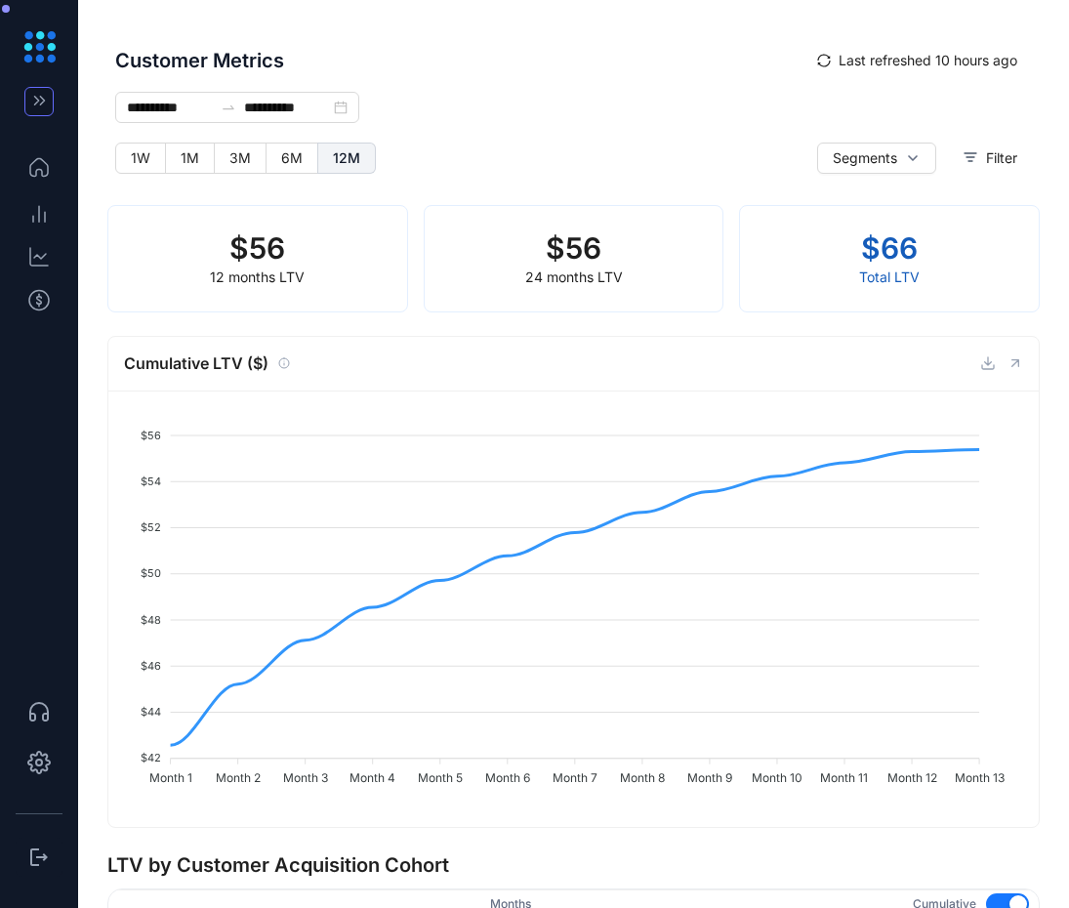
click at [42, 100] on icon "button" at bounding box center [39, 101] width 10 height 8
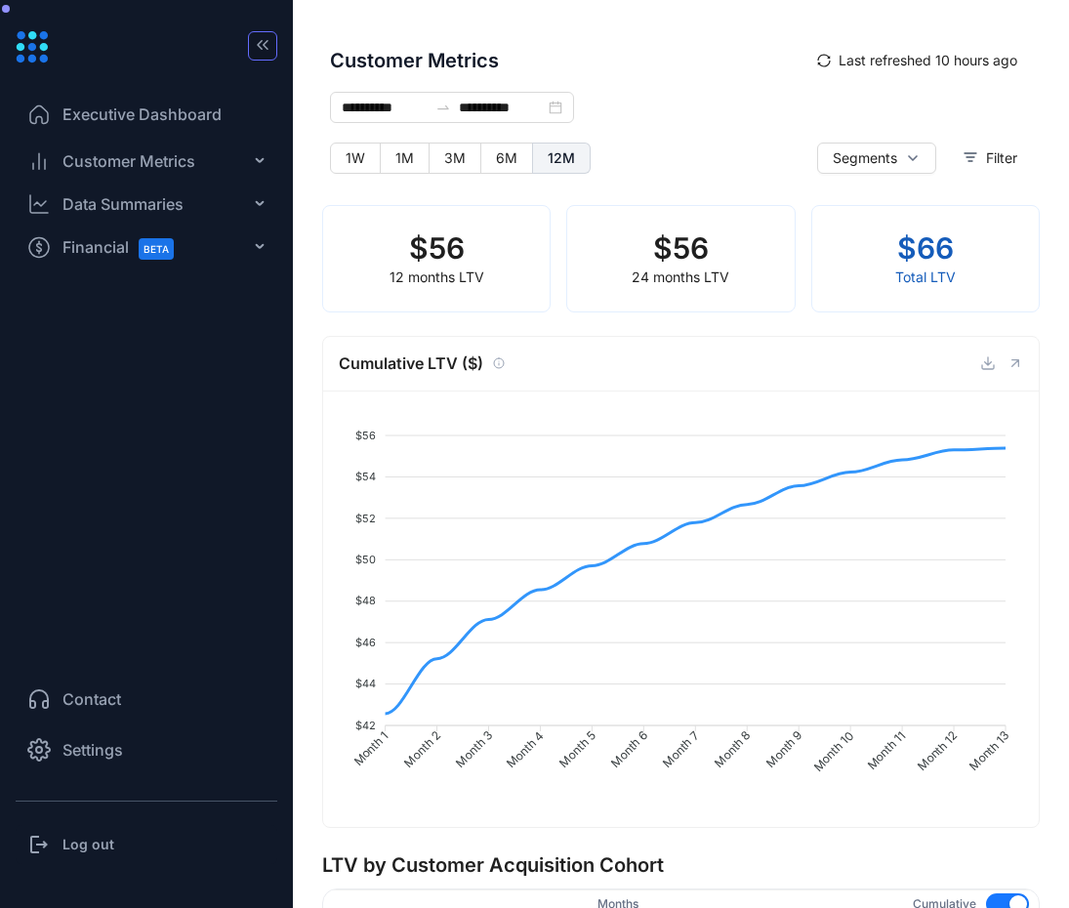
click at [169, 472] on ul "Executive Dashboard Customer Metrics Daily reports Monthly reports LTV Data Sum…" at bounding box center [147, 367] width 262 height 561
click at [259, 161] on icon at bounding box center [257, 161] width 10 height 0
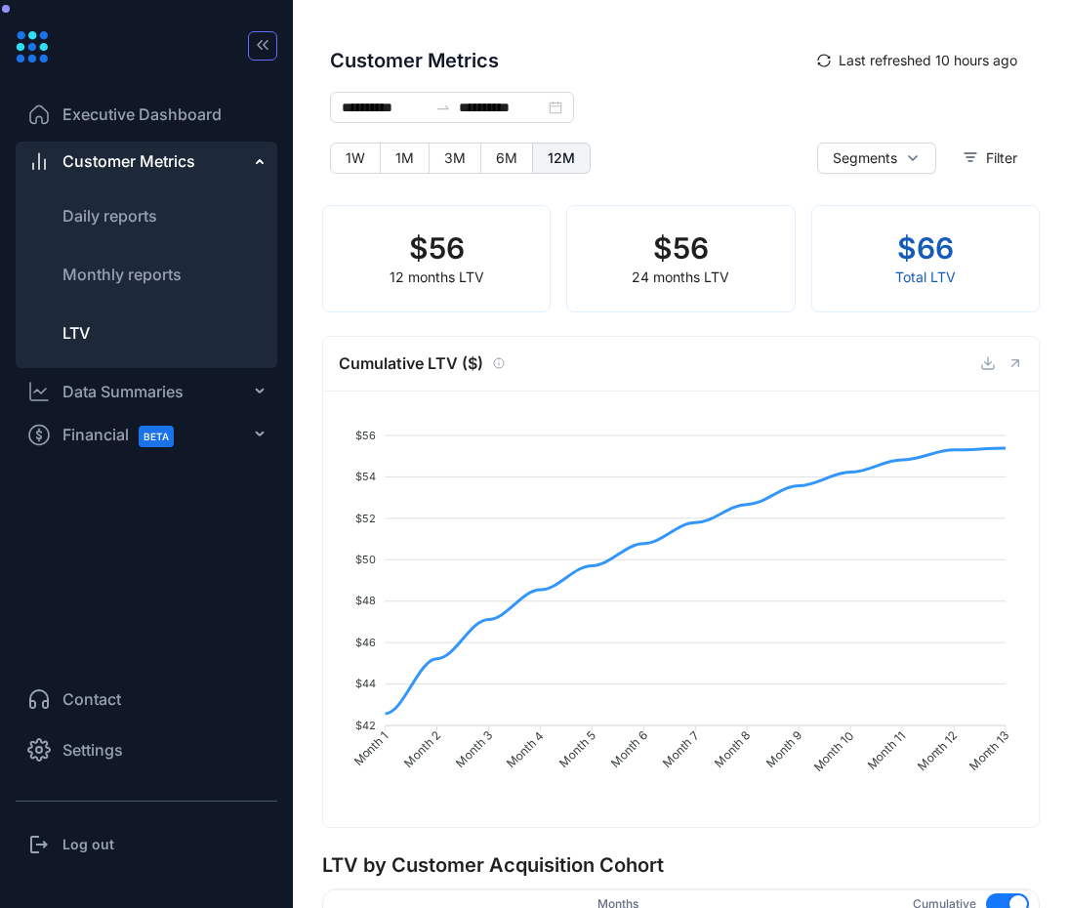
click at [87, 212] on span "Daily reports" at bounding box center [109, 216] width 95 height 20
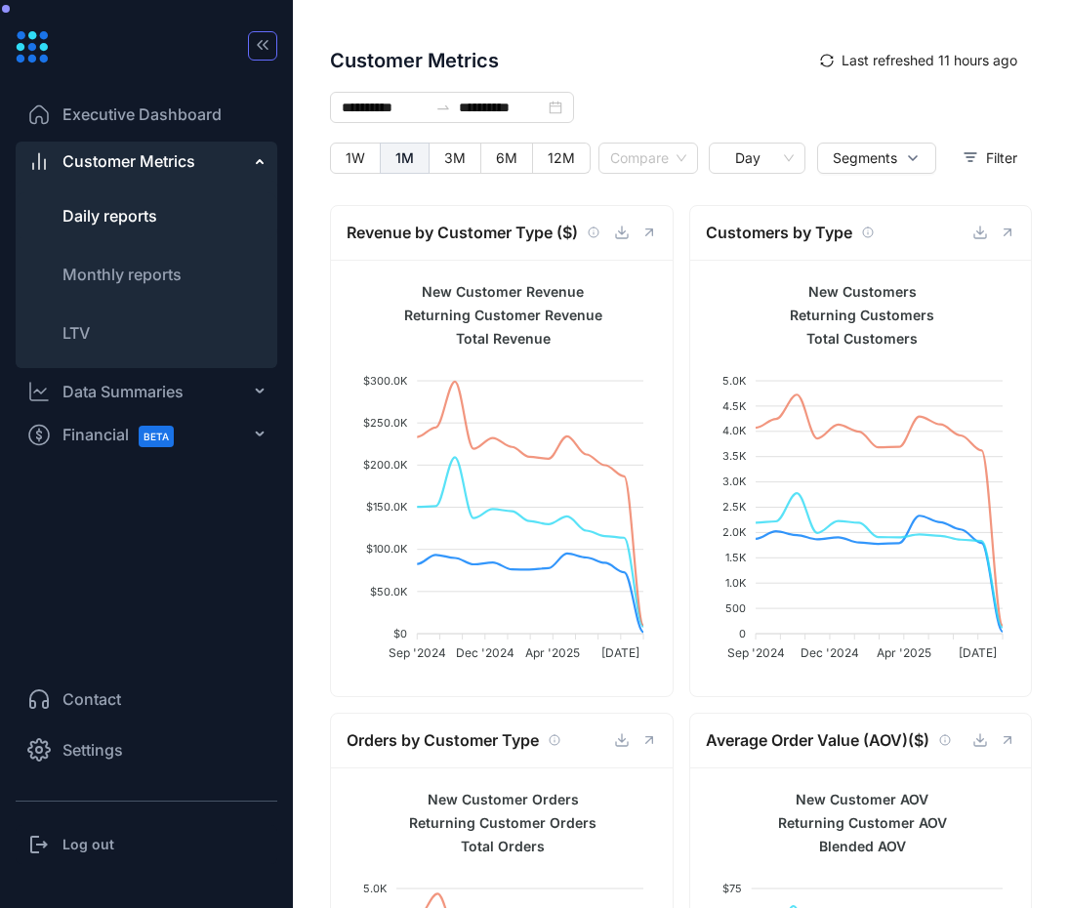
type input "**********"
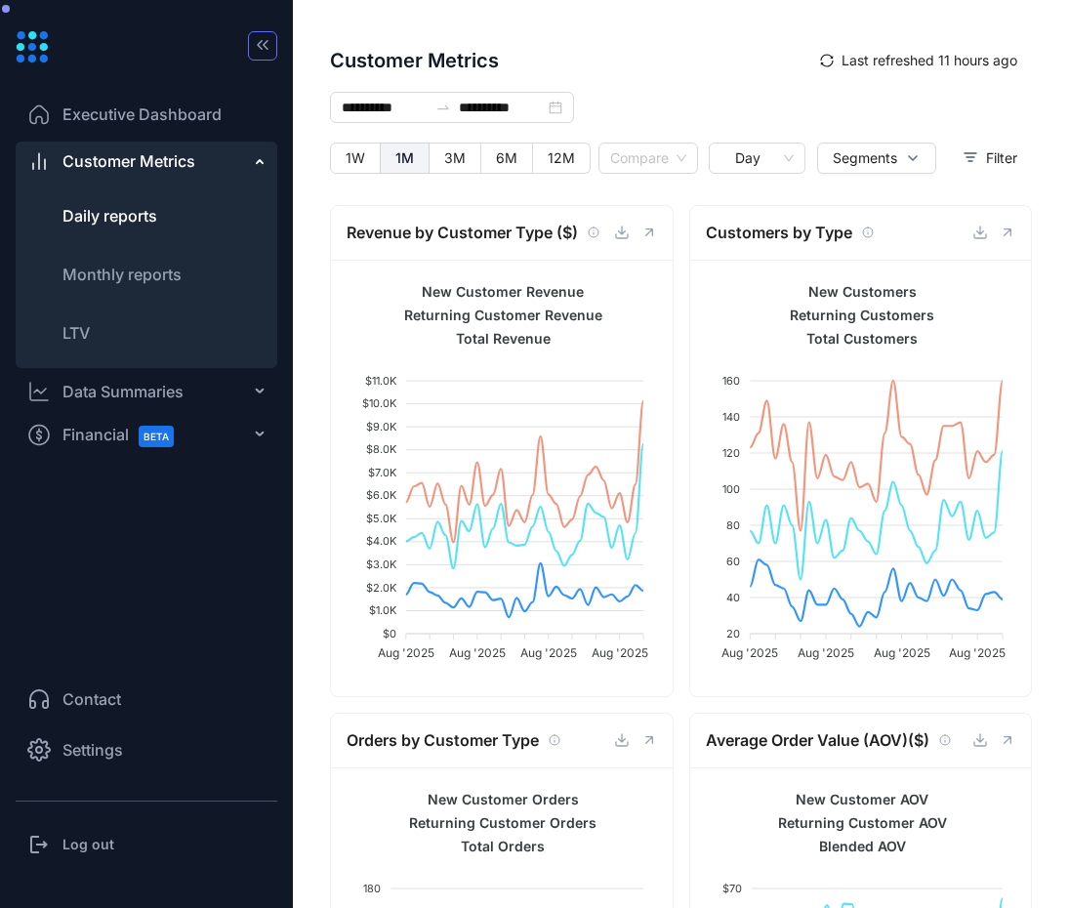
click at [258, 385] on div "Data Summaries" at bounding box center [147, 391] width 262 height 39
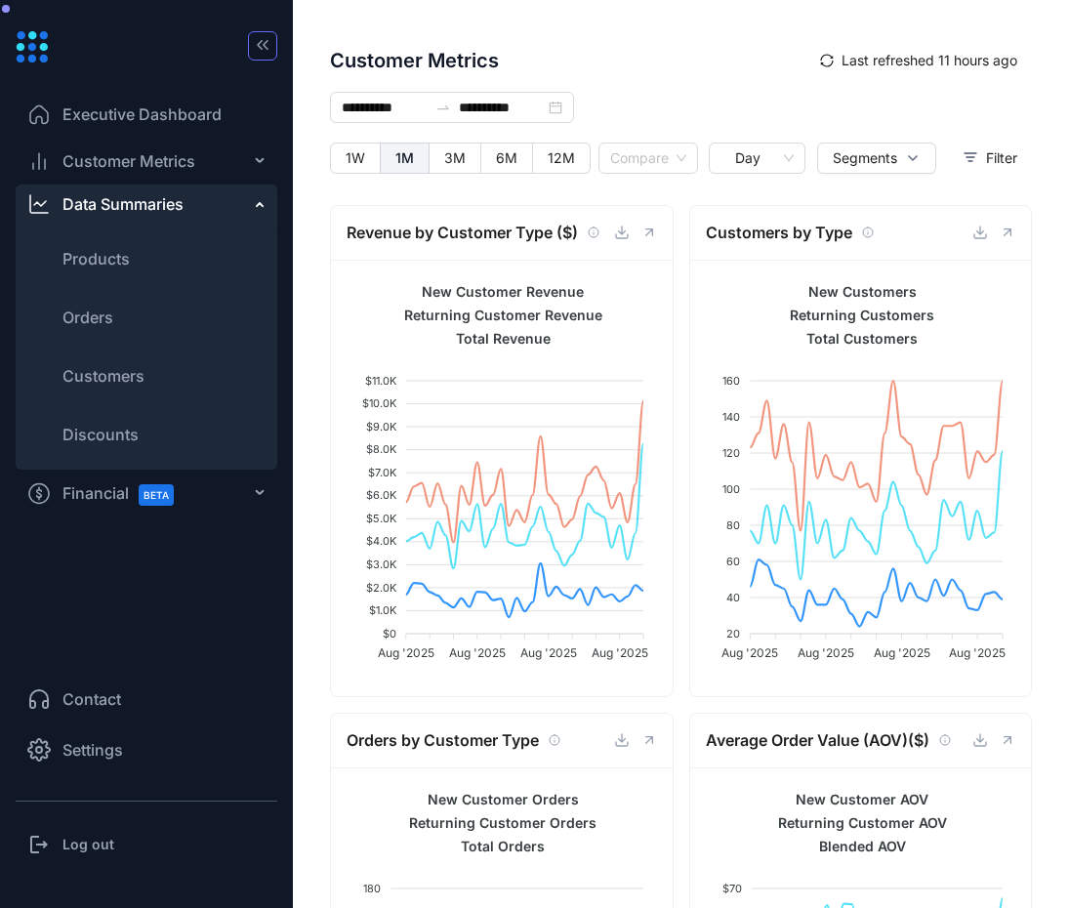
click at [265, 170] on div "Customer Metrics" at bounding box center [147, 161] width 262 height 39
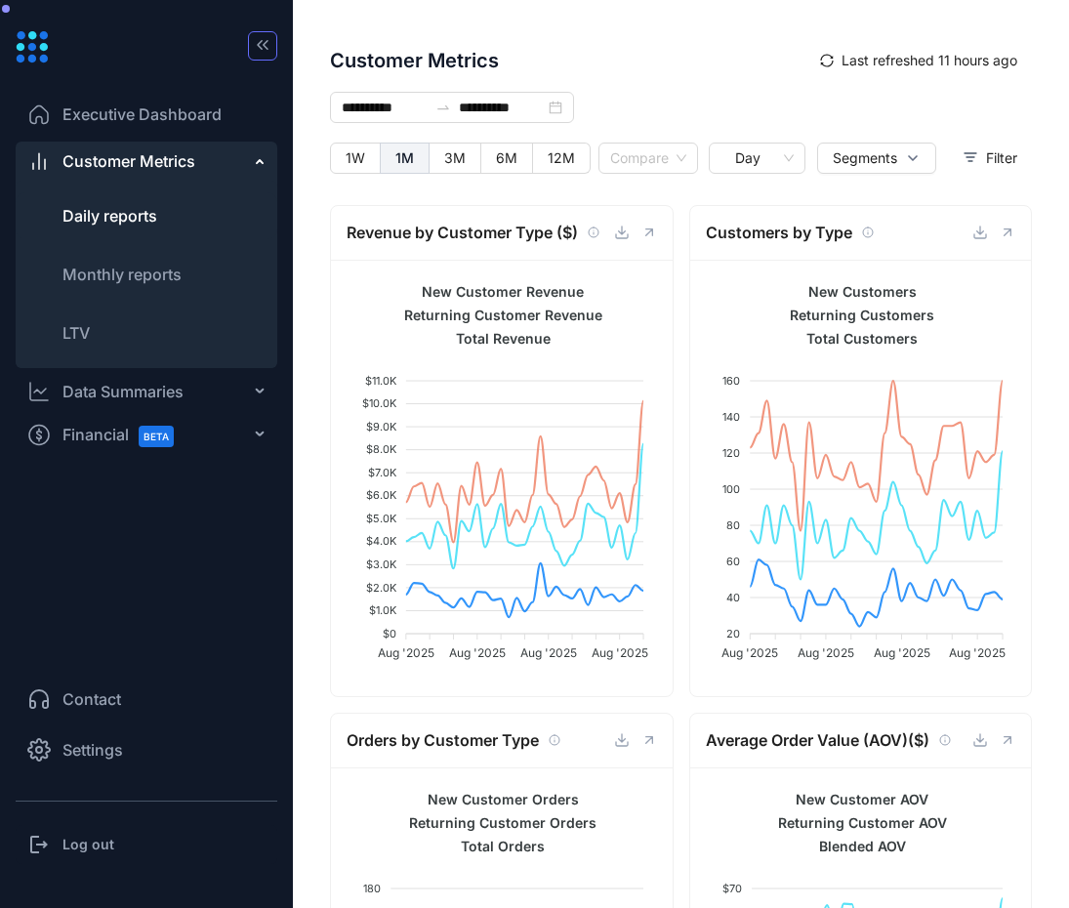
click at [256, 158] on div "Customer Metrics" at bounding box center [147, 161] width 262 height 39
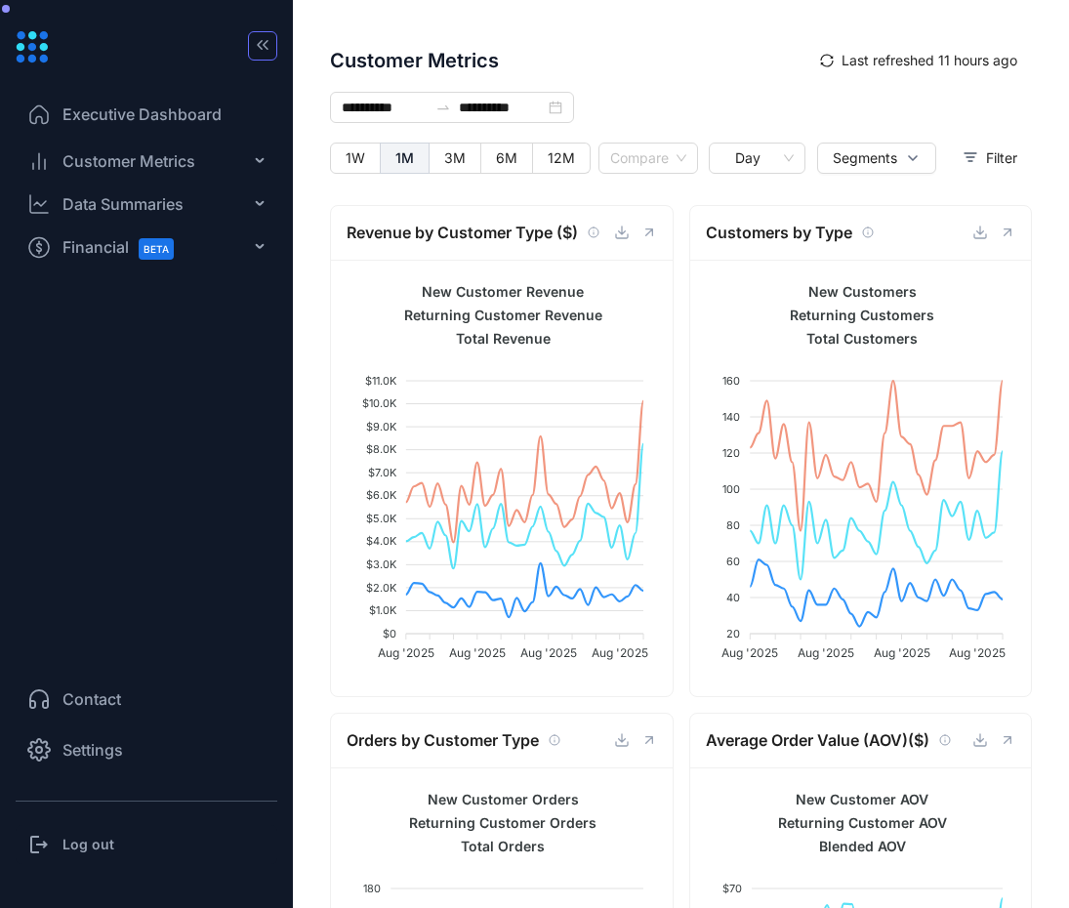
click at [244, 221] on div "Data Summaries" at bounding box center [147, 203] width 262 height 39
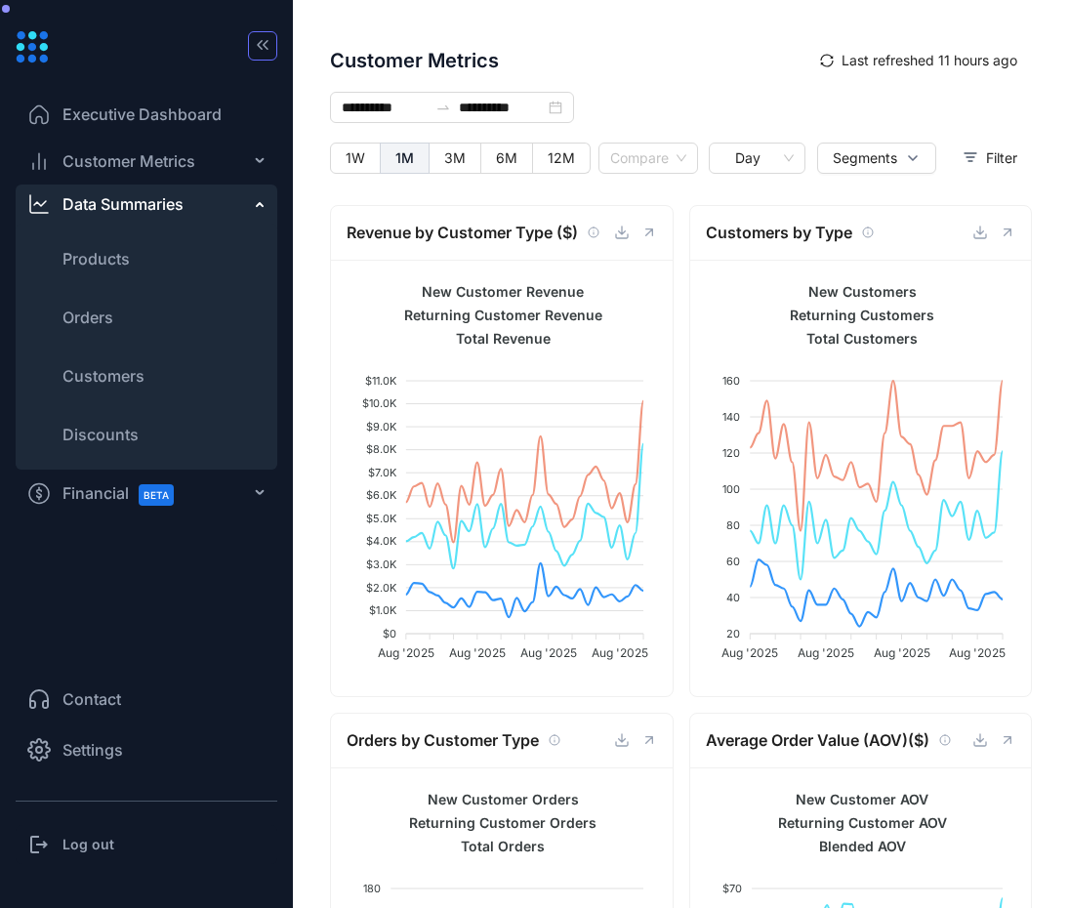
click at [250, 163] on div "Customer Metrics" at bounding box center [147, 161] width 262 height 39
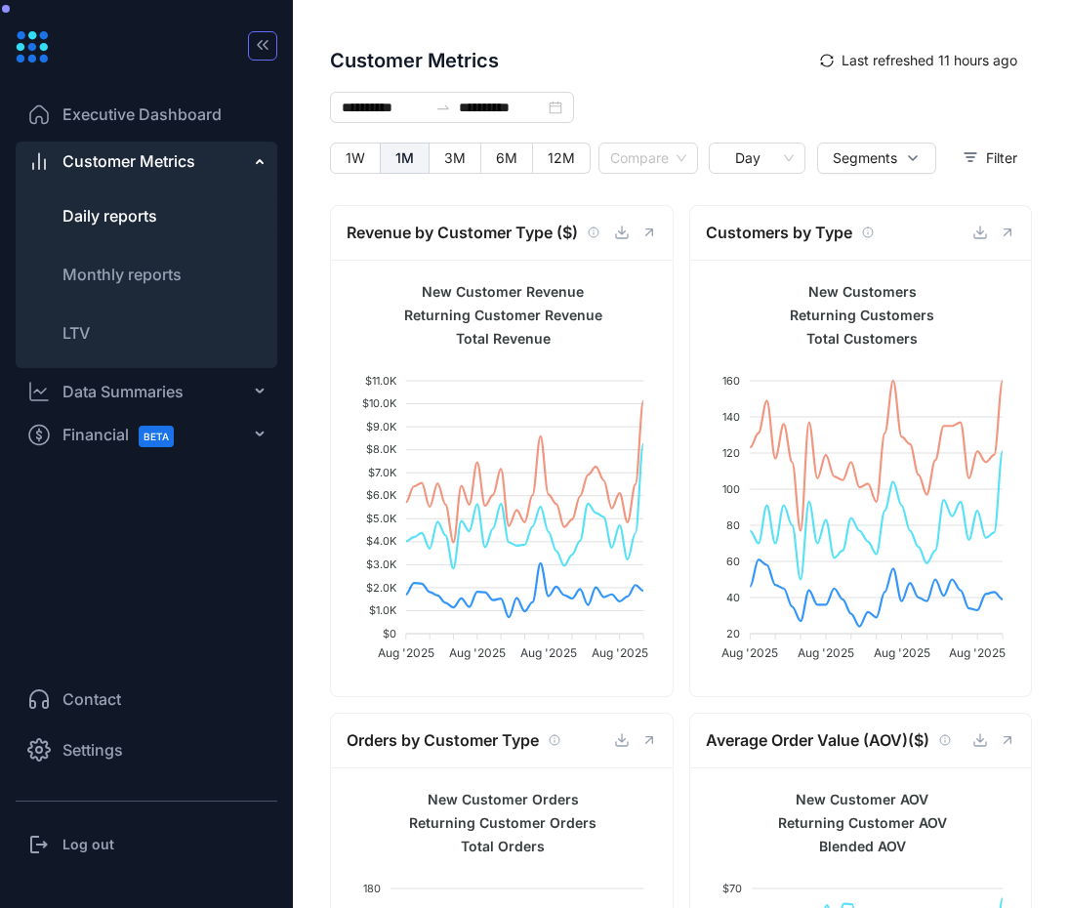
click at [260, 397] on div "Data Summaries" at bounding box center [147, 391] width 262 height 39
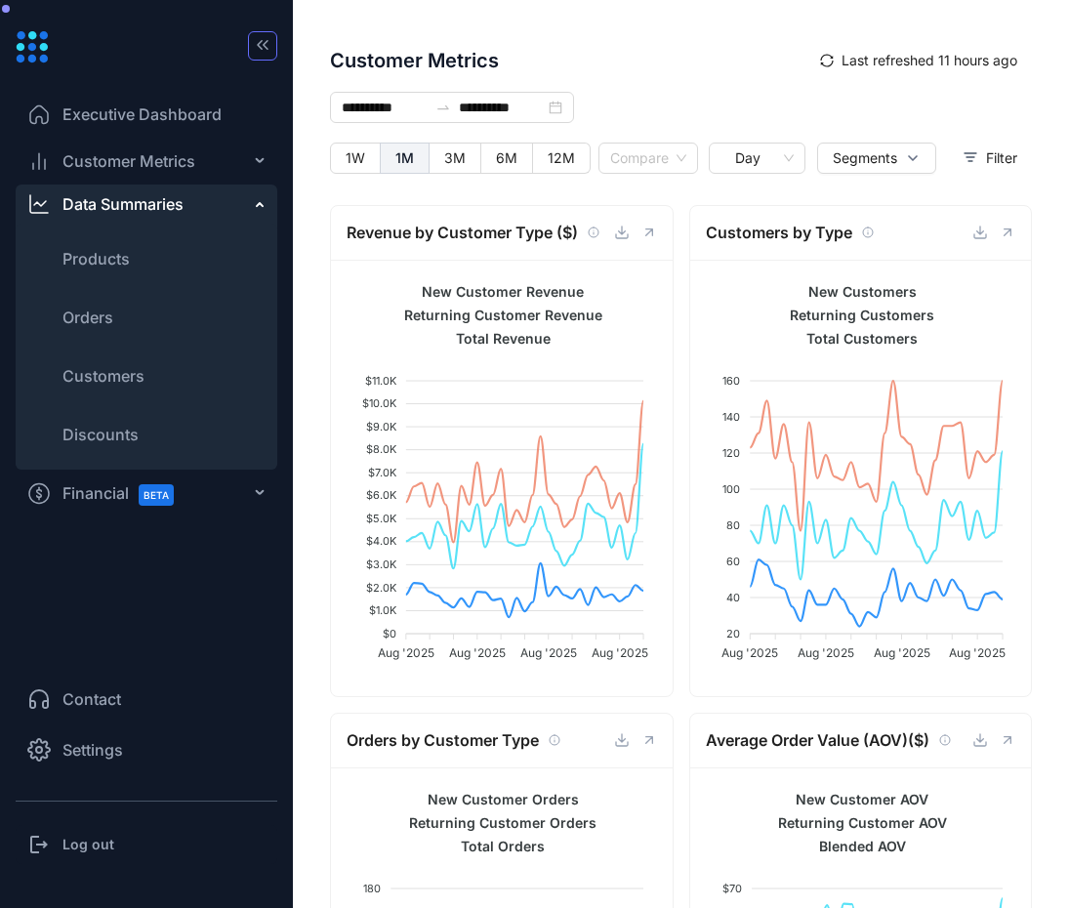
click at [259, 490] on div "Financial BETA" at bounding box center [147, 492] width 262 height 39
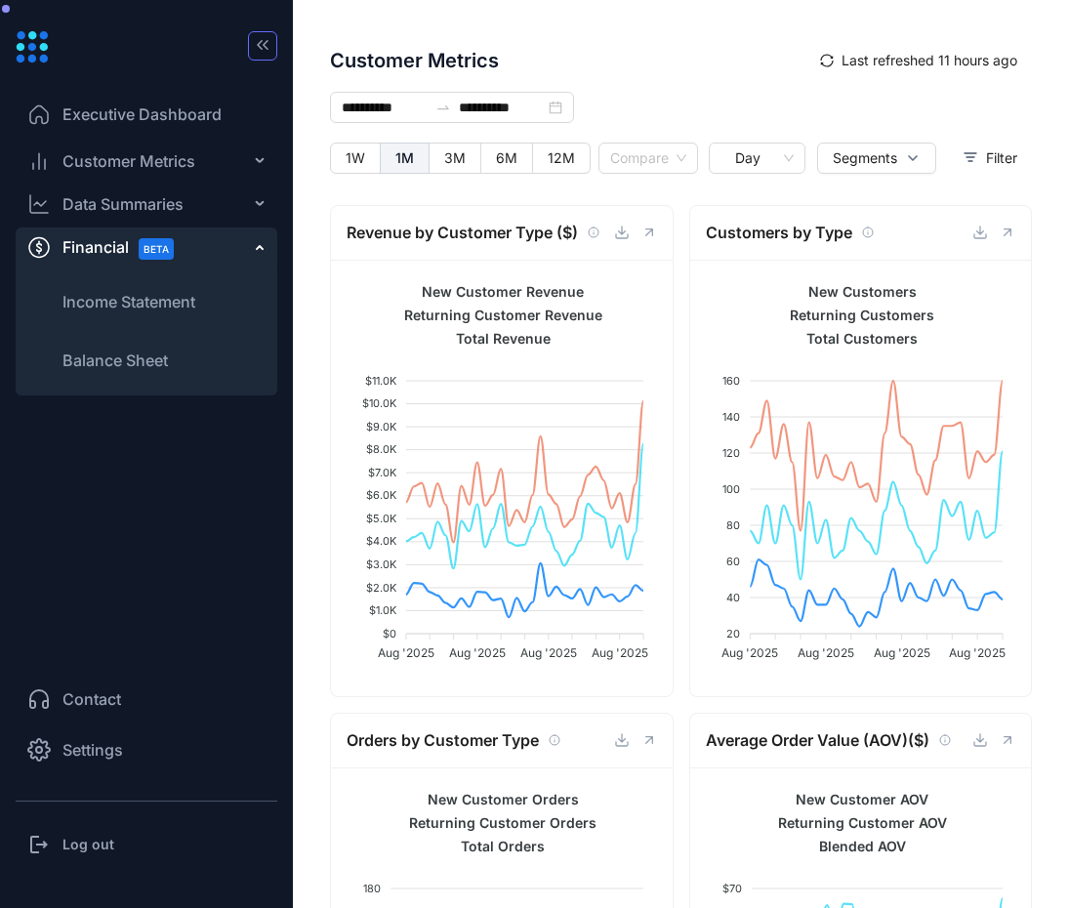
click at [243, 245] on div "Financial BETA" at bounding box center [147, 246] width 262 height 39
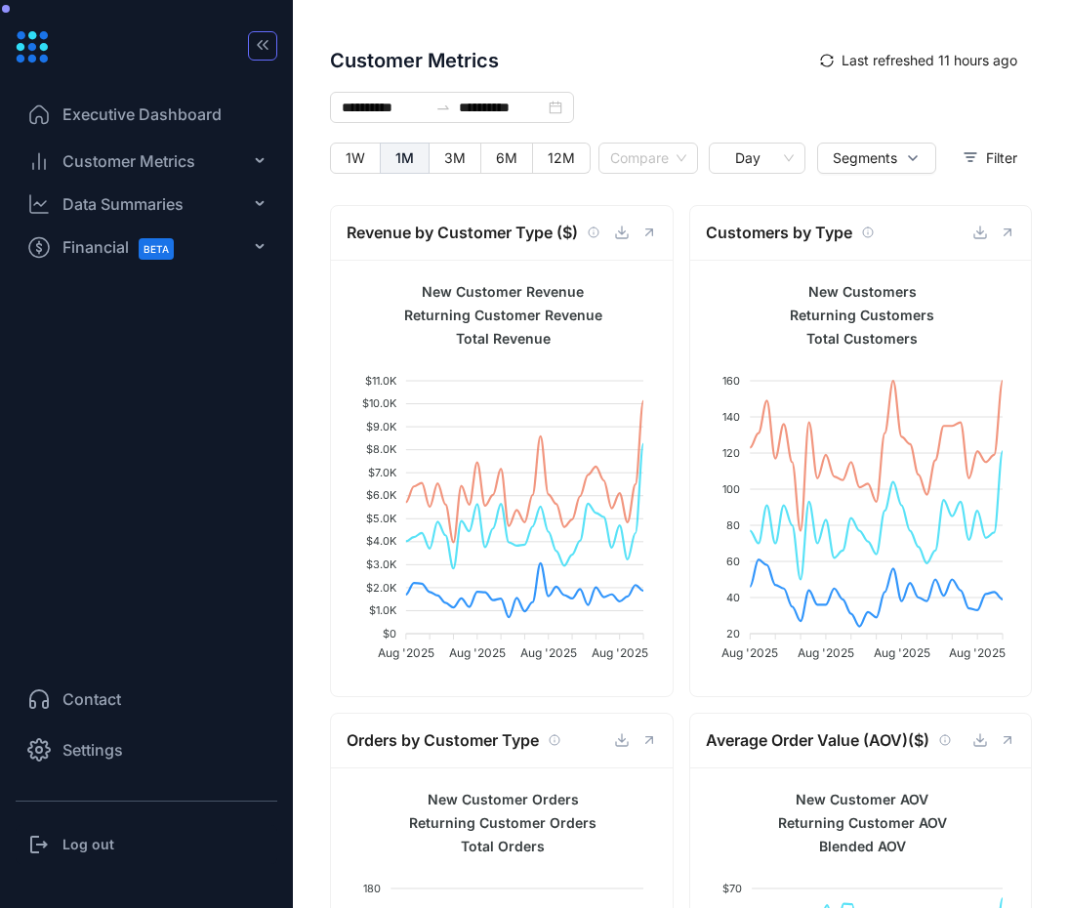
click at [252, 211] on div "Data Summaries" at bounding box center [147, 203] width 262 height 39
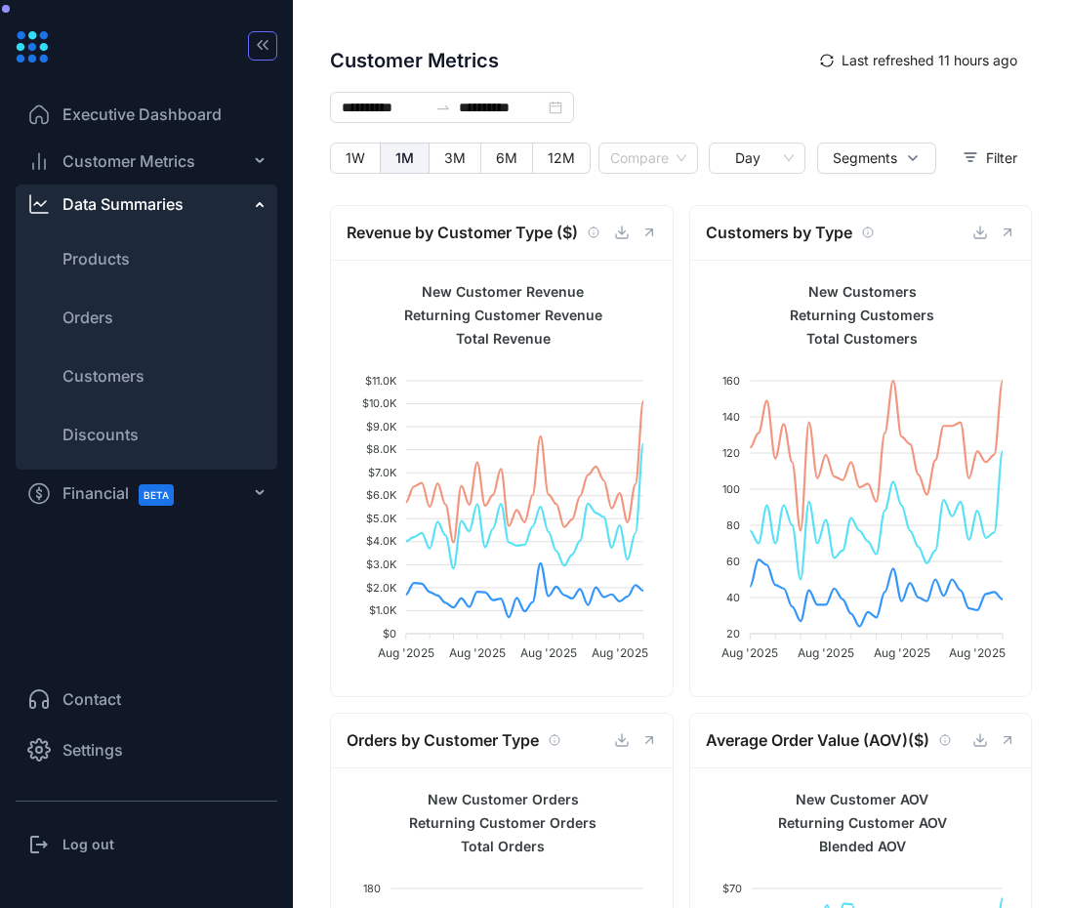
click at [252, 210] on div "Data Summaries" at bounding box center [147, 203] width 262 height 39
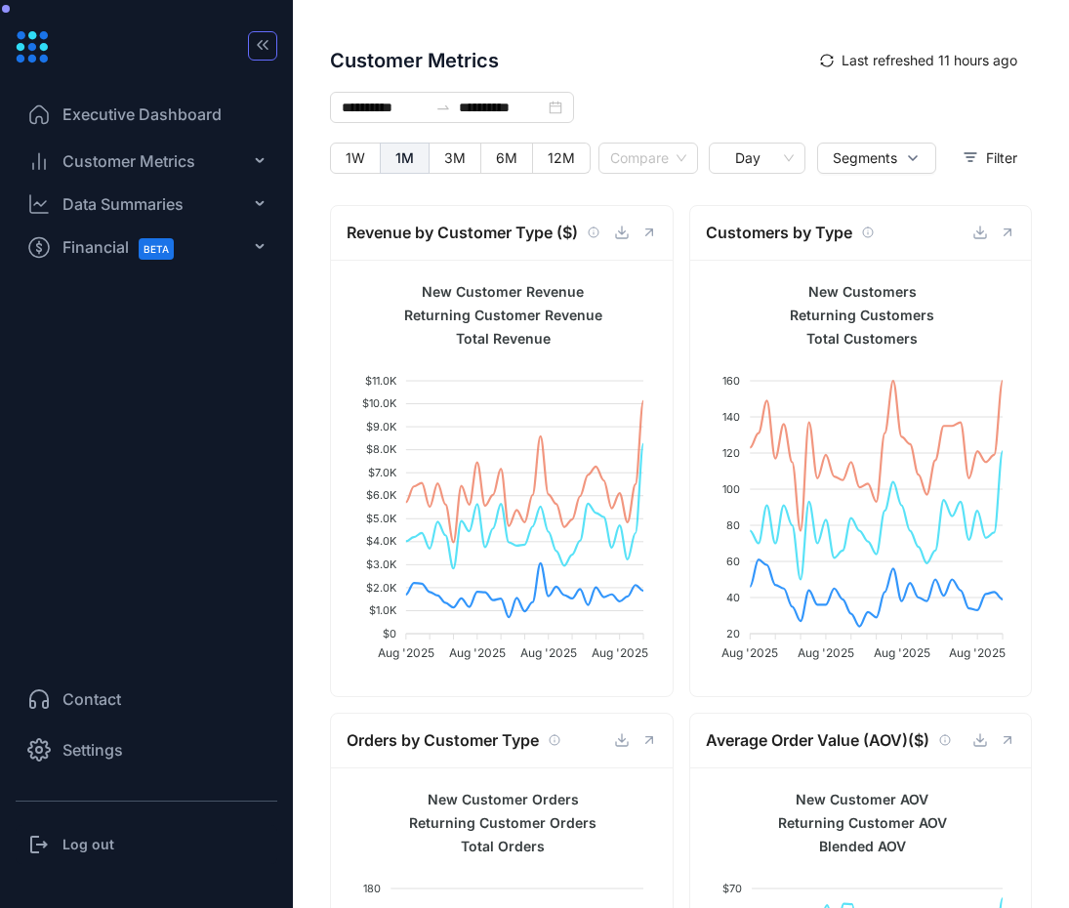
click at [252, 210] on div "Data Summaries" at bounding box center [147, 203] width 262 height 39
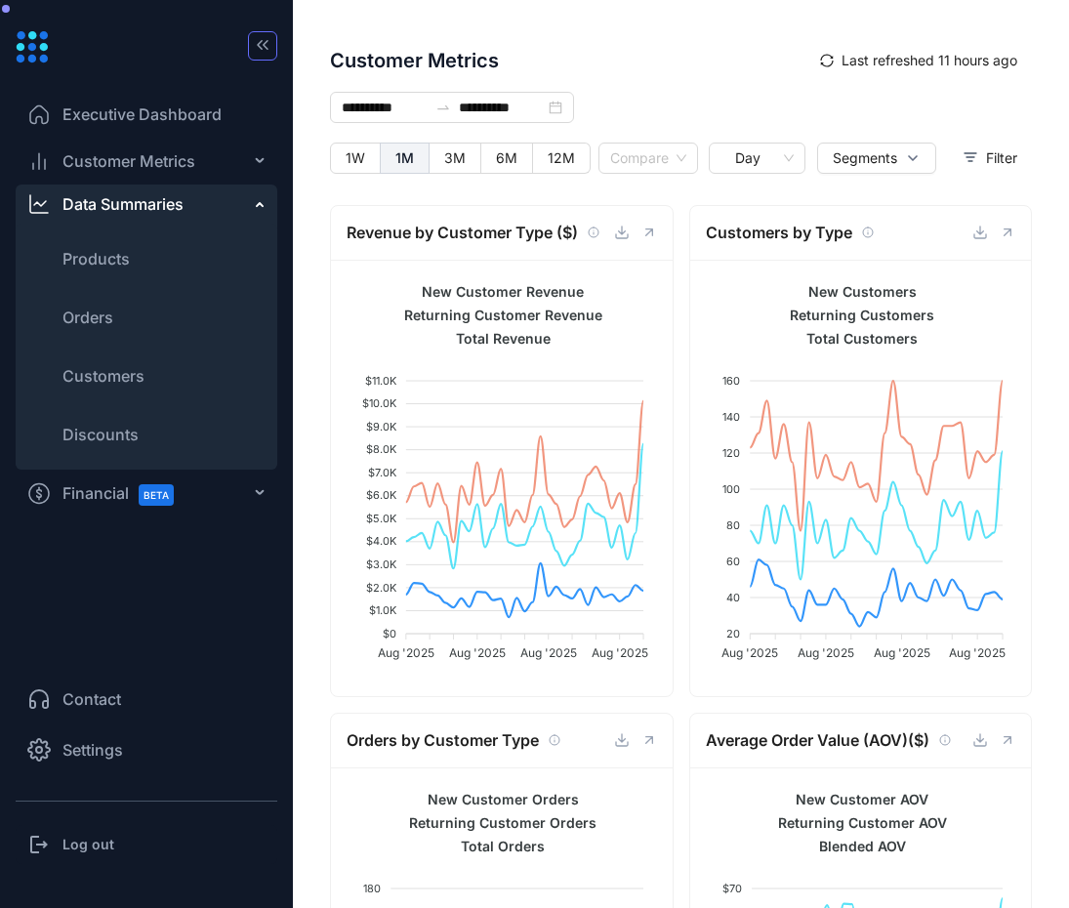
click at [251, 169] on div "Customer Metrics" at bounding box center [147, 161] width 262 height 39
